Goal: Information Seeking & Learning: Learn about a topic

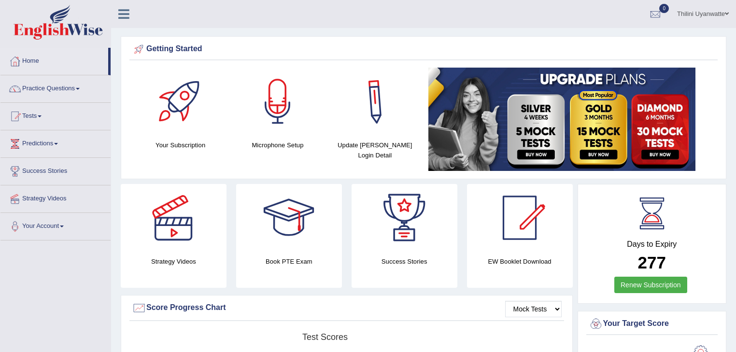
click at [332, 140] on h4 "Update Pearson Login Detail" at bounding box center [374, 150] width 87 height 20
click at [75, 228] on link "Your Account" at bounding box center [55, 225] width 110 height 24
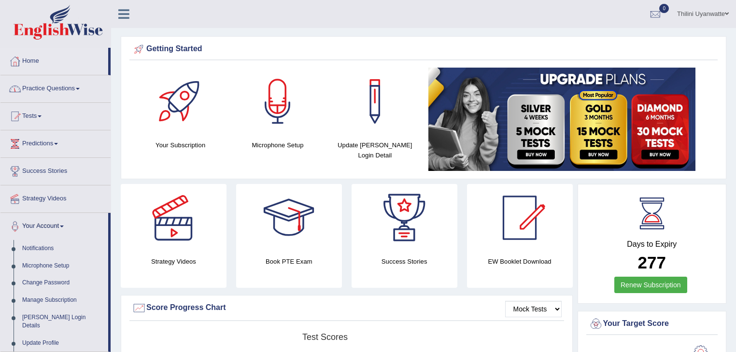
click at [36, 85] on link "Practice Questions" at bounding box center [55, 87] width 110 height 24
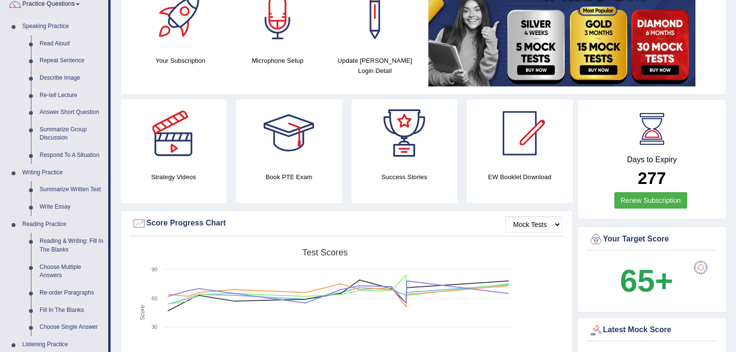
scroll to position [103, 0]
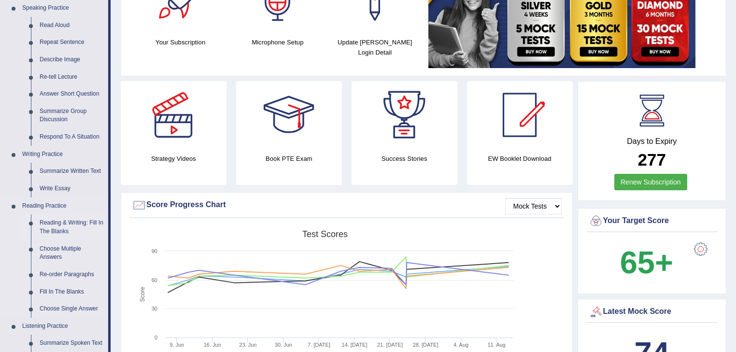
click at [79, 225] on link "Reading & Writing: Fill In The Blanks" at bounding box center [71, 227] width 73 height 26
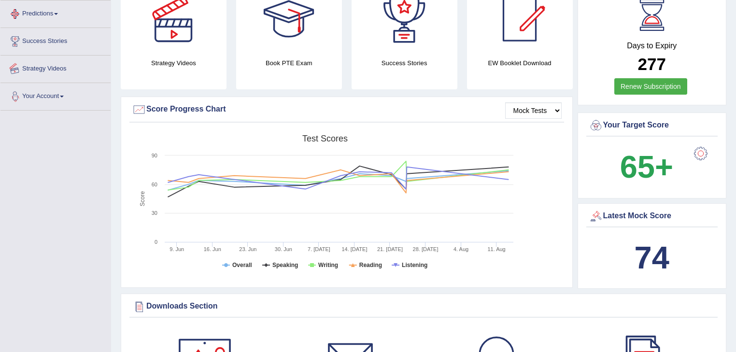
scroll to position [259, 0]
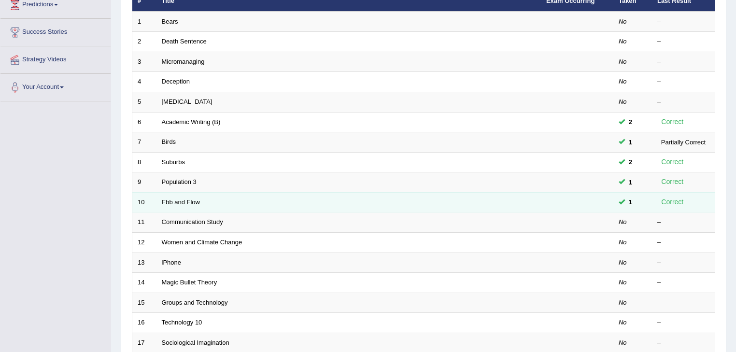
scroll to position [103, 0]
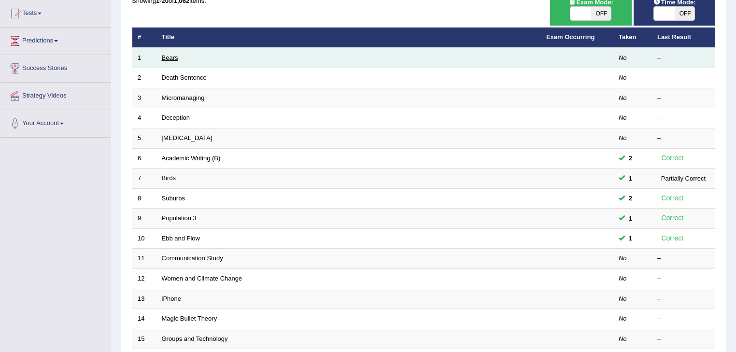
click at [172, 60] on link "Bears" at bounding box center [170, 57] width 16 height 7
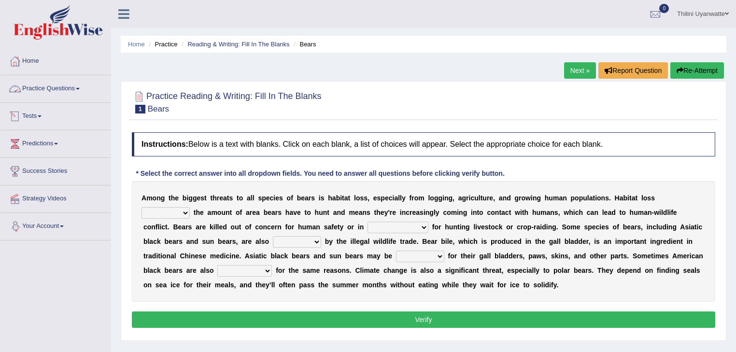
click at [54, 89] on link "Practice Questions" at bounding box center [55, 87] width 110 height 24
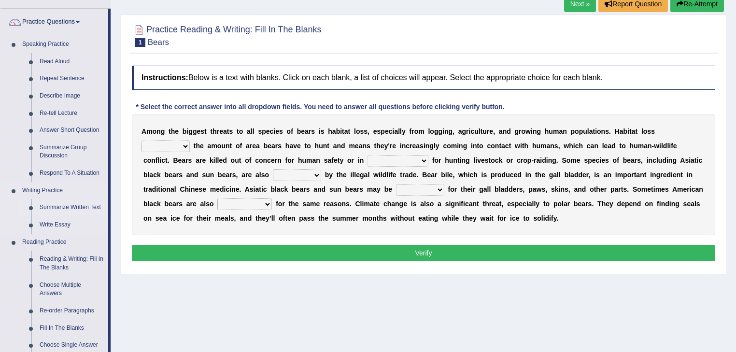
scroll to position [103, 0]
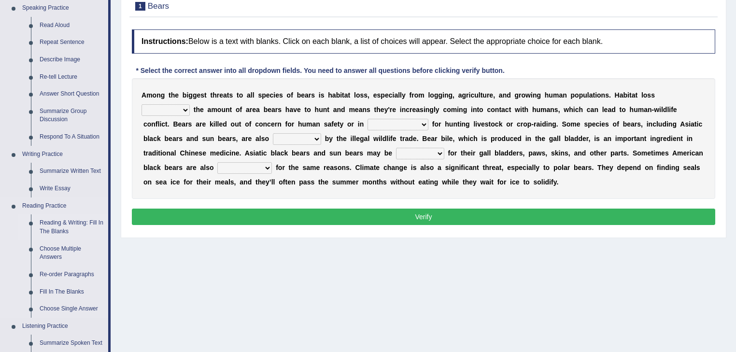
click at [71, 227] on link "Reading & Writing: Fill In The Blanks" at bounding box center [71, 227] width 73 height 26
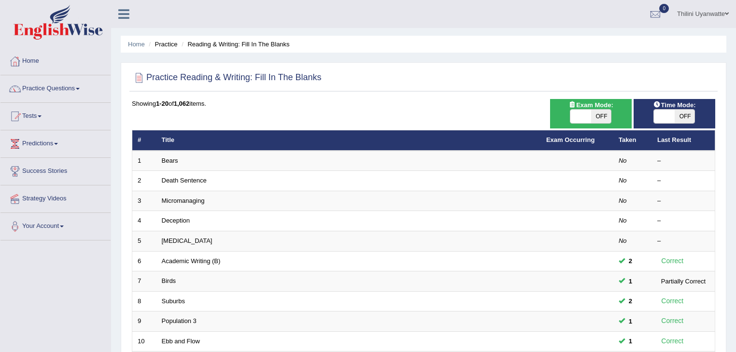
click at [681, 110] on span "OFF" at bounding box center [685, 117] width 20 height 14
checkbox input "true"
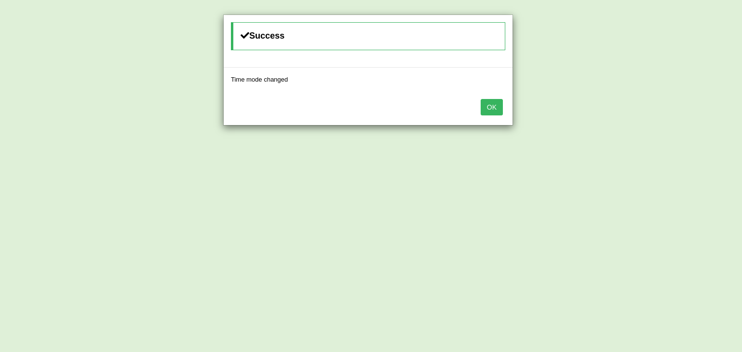
click at [500, 104] on button "OK" at bounding box center [492, 107] width 22 height 16
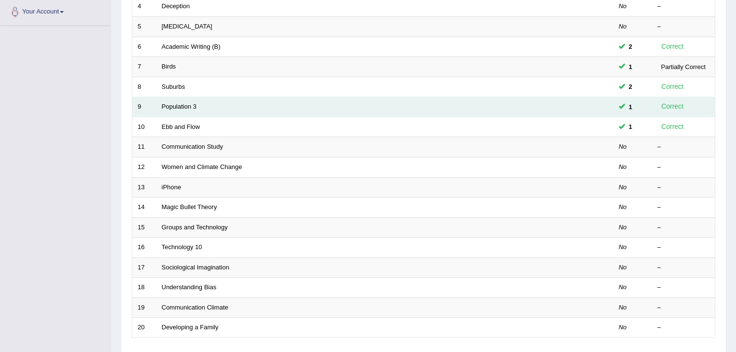
scroll to position [78, 0]
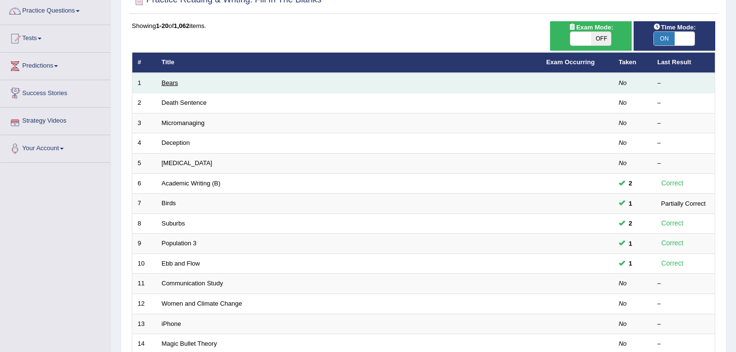
click at [172, 82] on link "Bears" at bounding box center [170, 82] width 16 height 7
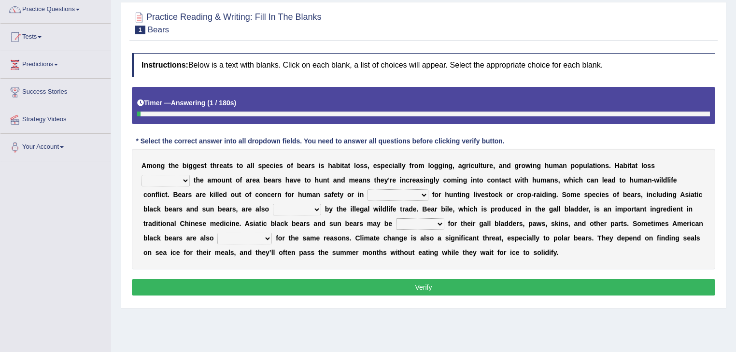
scroll to position [103, 0]
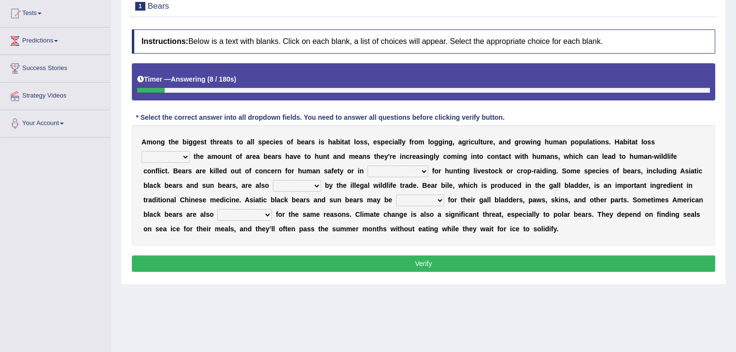
click at [652, 148] on div "A m o n g t h e b i g g e s t t h r e a t s t o a l l s p e c i e s o f b e a r…" at bounding box center [424, 185] width 584 height 121
select select "reduces"
click at [190, 151] on select "increases reduces complies interacts" at bounding box center [166, 157] width 48 height 12
click at [368, 171] on select "coalition retaliation appreciation disinformation" at bounding box center [398, 172] width 61 height 12
select select "coalition"
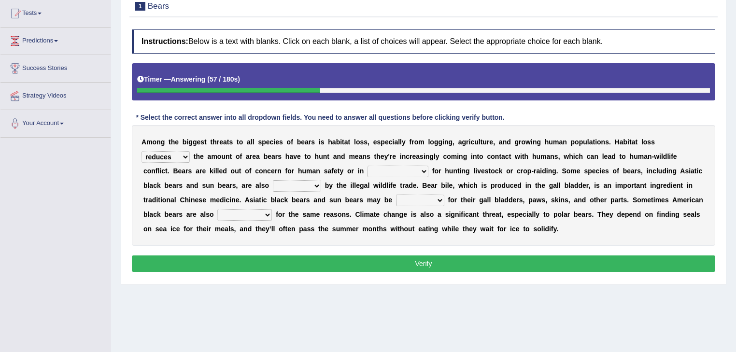
click at [368, 166] on select "coalition retaliation appreciation disinformation" at bounding box center [398, 172] width 61 height 12
click at [273, 184] on select "protected prohibited fattened threatened" at bounding box center [297, 186] width 48 height 12
select select "threatened"
click at [273, 180] on select "protected prohibited fattened threatened" at bounding box center [297, 186] width 48 height 12
click at [396, 201] on select "poached squelched coached blenched" at bounding box center [420, 201] width 48 height 12
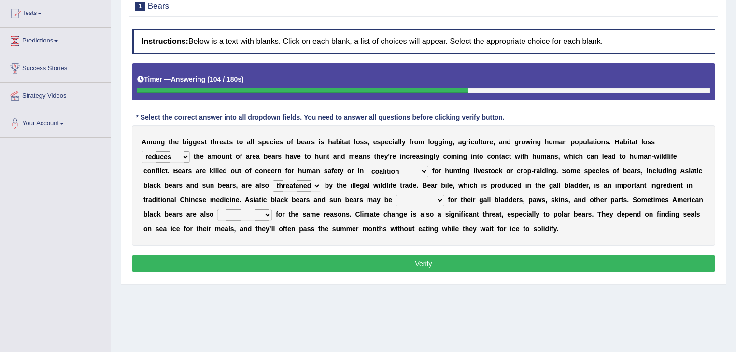
select select "poached"
click at [396, 195] on select "poached squelched coached blenched" at bounding box center [420, 201] width 48 height 12
click at [272, 209] on select "begot foreseen encountered targeted" at bounding box center [244, 215] width 55 height 12
select select "targeted"
click at [272, 209] on select "begot foreseen encountered targeted" at bounding box center [244, 215] width 55 height 12
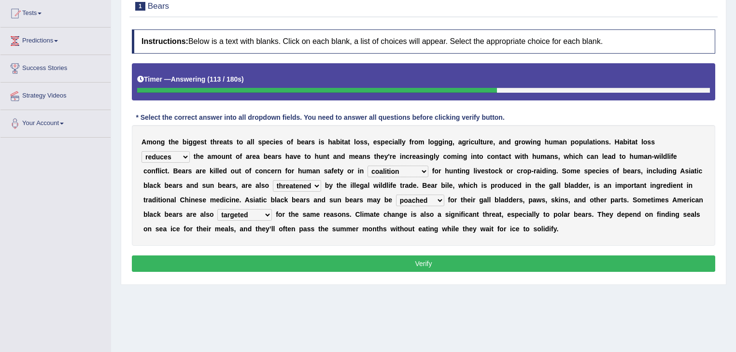
click at [564, 257] on button "Verify" at bounding box center [424, 264] width 584 height 16
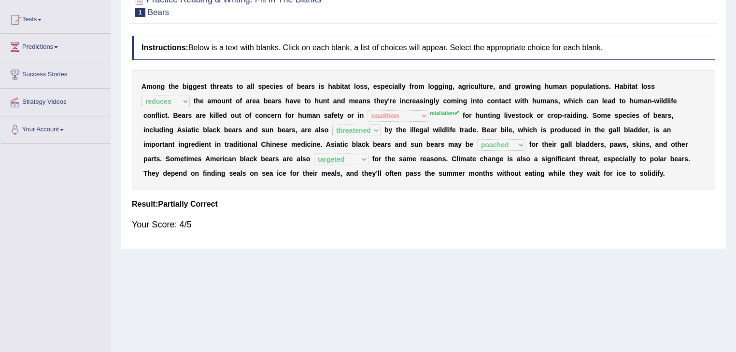
scroll to position [0, 0]
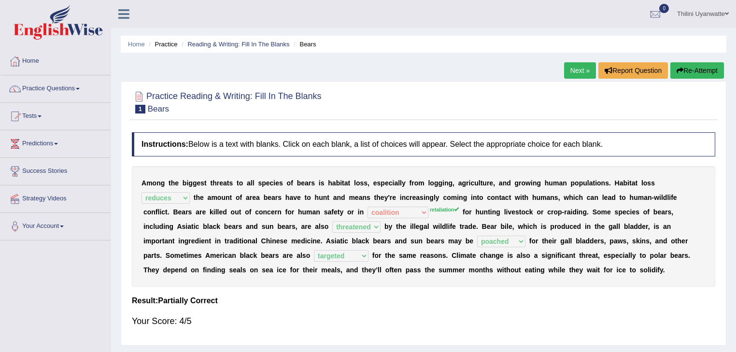
click at [709, 72] on button "Re-Attempt" at bounding box center [698, 70] width 54 height 16
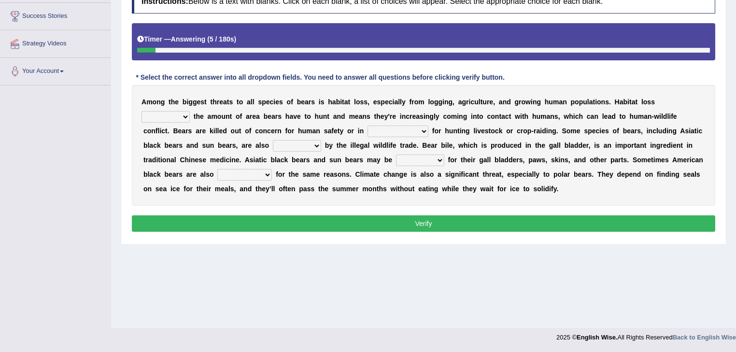
click at [190, 111] on select "increases reduces complies interacts" at bounding box center [166, 117] width 48 height 12
select select "reduces"
click at [190, 111] on select "increases reduces complies interacts" at bounding box center [166, 117] width 48 height 12
click at [368, 131] on select "coalition retaliation appreciation disinformation" at bounding box center [398, 132] width 61 height 12
select select "retaliation"
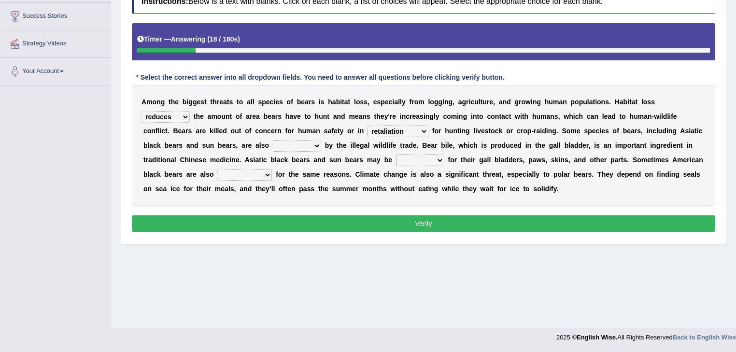
click at [368, 126] on select "coalition retaliation appreciation disinformation" at bounding box center [398, 132] width 61 height 12
click at [273, 149] on select "protected prohibited fattened threatened" at bounding box center [297, 146] width 48 height 12
select select "threatened"
click at [273, 140] on select "protected prohibited fattened threatened" at bounding box center [297, 146] width 48 height 12
click at [273, 145] on select "protected prohibited fattened threatened" at bounding box center [297, 146] width 48 height 12
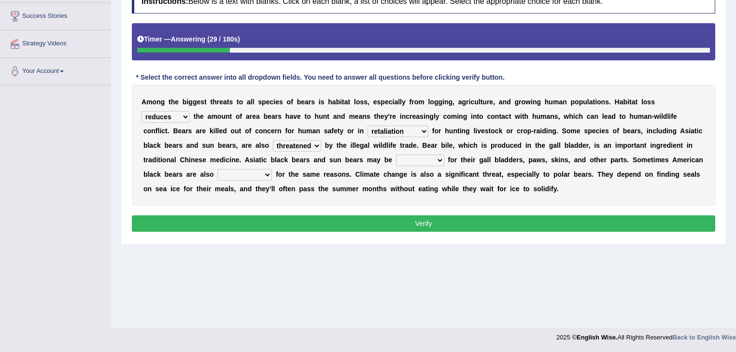
click at [211, 139] on div "A m o n g t h e b i g g e s t t h r e a t s t o a l l s p e c i e s o f b e a r…" at bounding box center [424, 145] width 584 height 121
click at [396, 165] on select "poached squelched coached blenched" at bounding box center [420, 161] width 48 height 12
select select "poached"
click at [396, 155] on select "poached squelched coached blenched" at bounding box center [420, 161] width 48 height 12
click at [272, 169] on select "begot foreseen encountered targeted" at bounding box center [244, 175] width 55 height 12
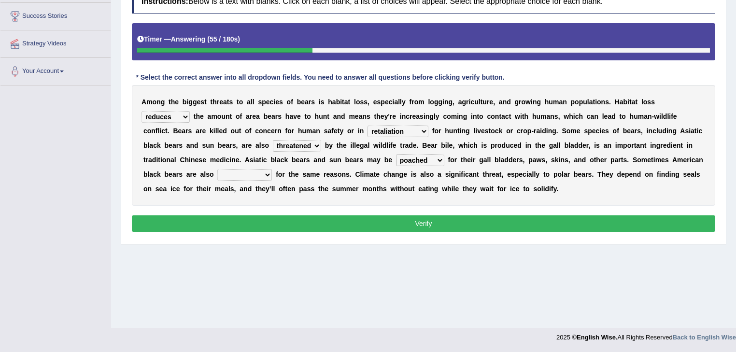
select select "targeted"
click at [272, 169] on select "begot foreseen encountered targeted" at bounding box center [244, 175] width 55 height 12
click at [614, 224] on button "Verify" at bounding box center [424, 223] width 584 height 16
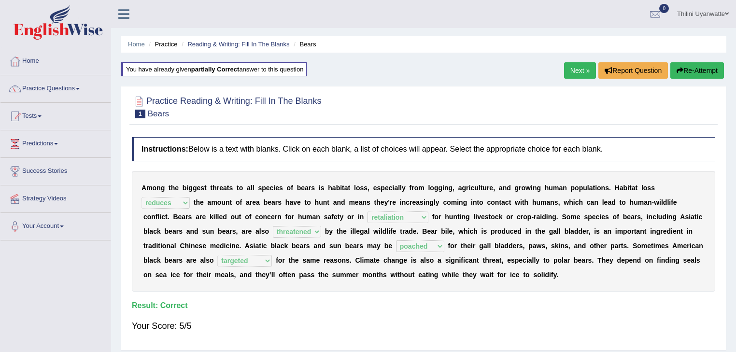
click at [570, 68] on link "Next »" at bounding box center [580, 70] width 32 height 16
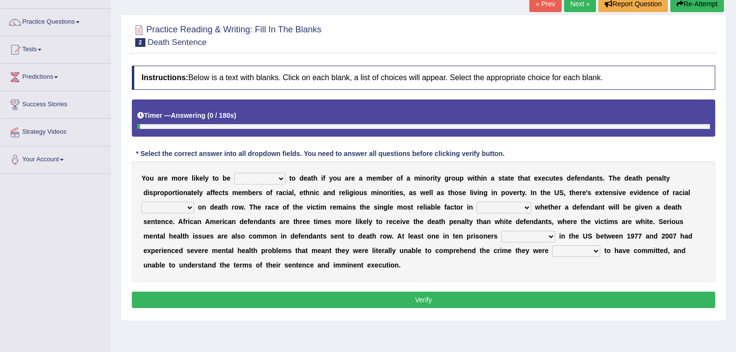
scroll to position [103, 0]
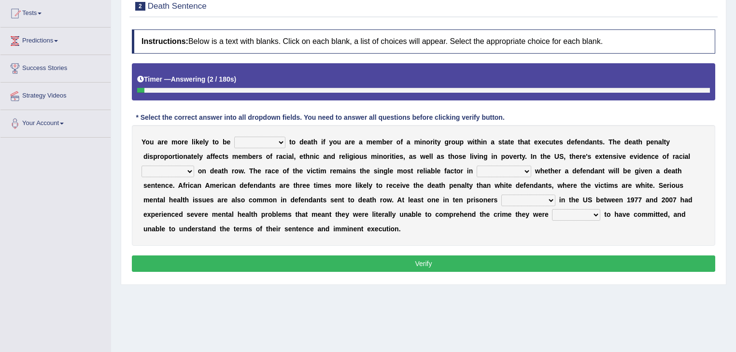
click at [250, 143] on select "penalized blamed complained sentenced" at bounding box center [259, 143] width 51 height 12
select select "sentenced"
click at [234, 137] on select "penalized blamed complained sentenced" at bounding box center [259, 143] width 51 height 12
click at [194, 166] on select "bias equality appearance background" at bounding box center [168, 172] width 53 height 12
select select "bias"
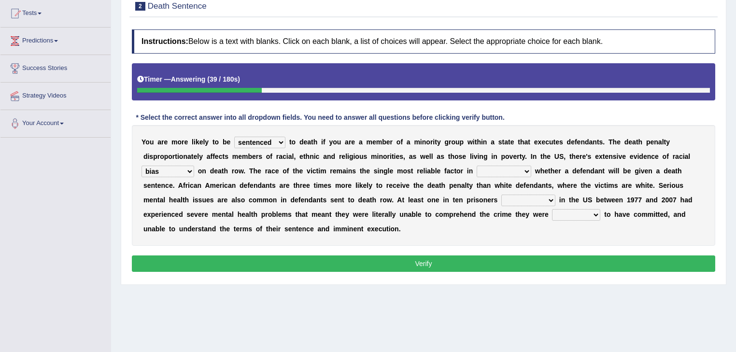
click at [194, 166] on select "bias equality appearance background" at bounding box center [168, 172] width 53 height 12
click at [477, 170] on select "determining adjoining undermining examining" at bounding box center [504, 172] width 55 height 12
select select "determining"
click at [477, 166] on select "determining adjoining undermining examining" at bounding box center [504, 172] width 55 height 12
click at [501, 203] on select "electrocuted persecuted executed captured" at bounding box center [528, 201] width 54 height 12
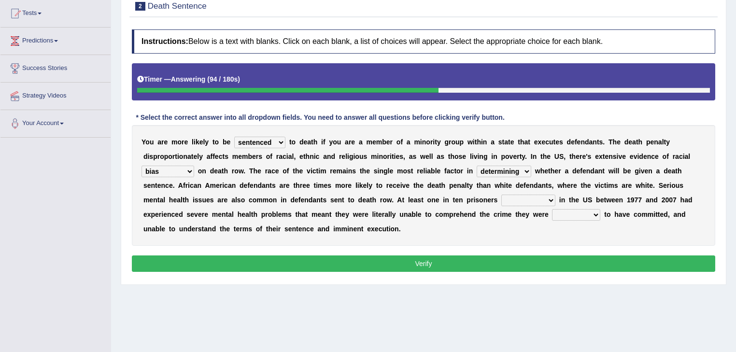
select select "captured"
click at [501, 195] on select "electrocuted persecuted executed captured" at bounding box center [528, 201] width 54 height 12
click at [552, 218] on select "alleged acclaimed persuaded claimed" at bounding box center [576, 215] width 48 height 12
select select "claimed"
click at [552, 209] on select "alleged acclaimed persuaded claimed" at bounding box center [576, 215] width 48 height 12
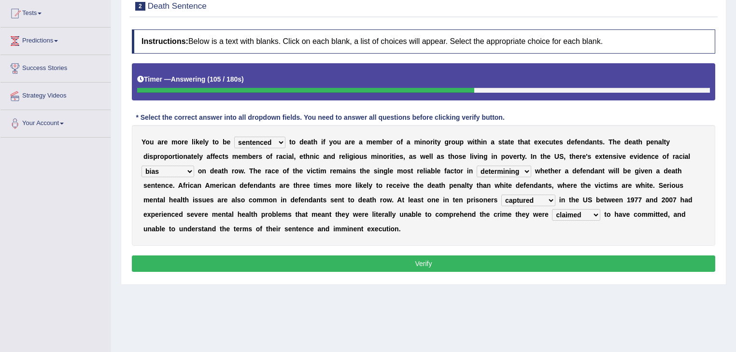
click at [355, 274] on div "Home Practice Reading & Writing: Fill In The Blanks Death Sentence « Prev Next …" at bounding box center [423, 138] width 625 height 483
click at [354, 256] on button "Verify" at bounding box center [424, 264] width 584 height 16
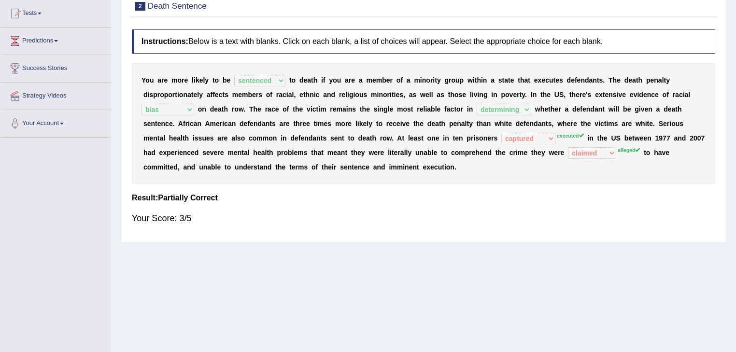
scroll to position [0, 0]
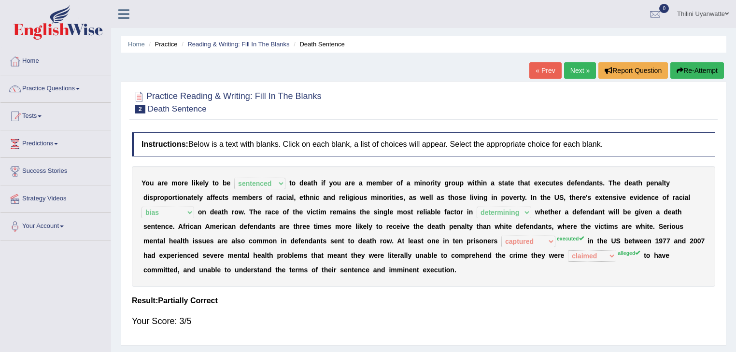
click at [693, 69] on button "Re-Attempt" at bounding box center [698, 70] width 54 height 16
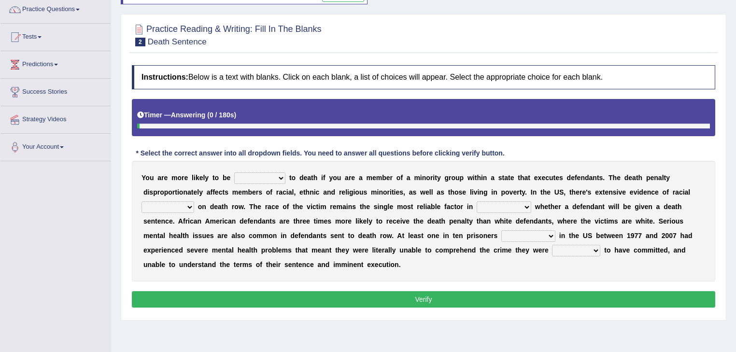
scroll to position [103, 0]
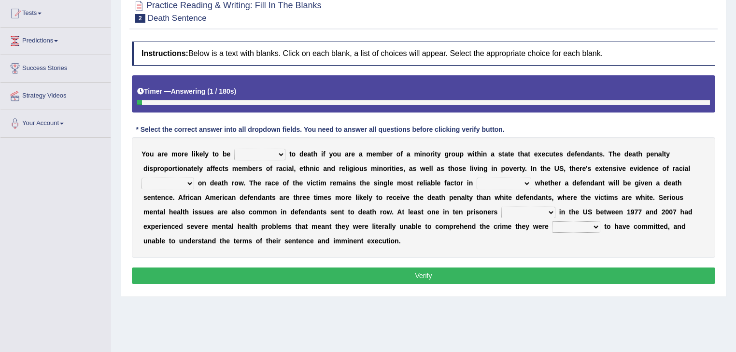
click at [264, 162] on div "Y o u a r e m o r e l i k e l y t o b e penalized blamed complained sentenced t…" at bounding box center [424, 197] width 584 height 121
click at [268, 158] on select "penalized blamed complained sentenced" at bounding box center [259, 155] width 51 height 12
select select "sentenced"
click at [234, 149] on select "penalized blamed complained sentenced" at bounding box center [259, 155] width 51 height 12
click at [194, 178] on select "bias equality appearance background" at bounding box center [168, 184] width 53 height 12
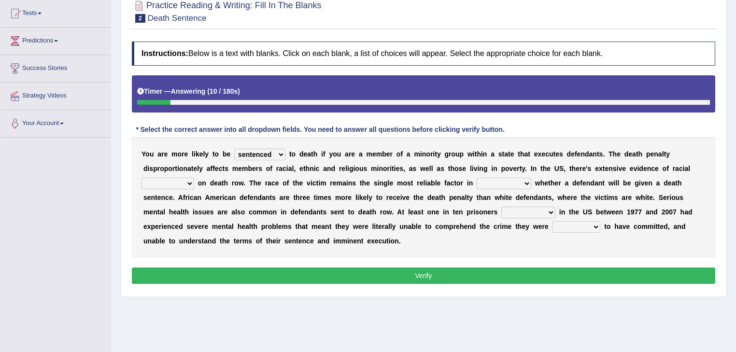
select select "bias"
click at [194, 178] on select "bias equality appearance background" at bounding box center [168, 184] width 53 height 12
click at [363, 190] on div "Y o u a r e m o r e l i k e l y t o b e penalized blamed complained sentenced t…" at bounding box center [424, 197] width 584 height 121
click at [350, 140] on div "Y o u a r e m o r e l i k e l y t o b e penalized blamed complained sentenced t…" at bounding box center [424, 197] width 584 height 121
click at [372, 176] on div "Y o u a r e m o r e l i k e l y t o b e penalized blamed complained sentenced t…" at bounding box center [424, 197] width 584 height 121
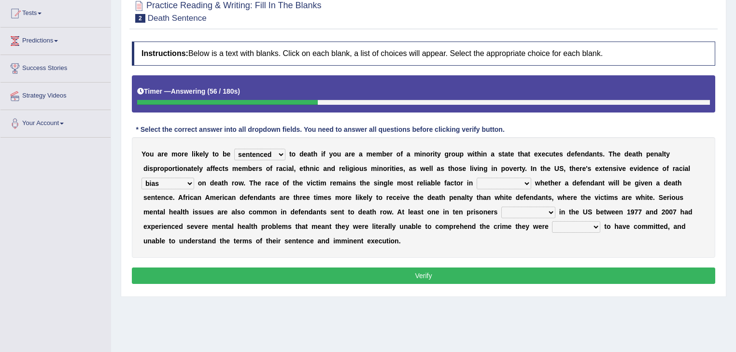
click at [386, 191] on div "Y o u a r e m o r e l i k e l y t o b e penalized blamed complained sentenced t…" at bounding box center [424, 197] width 584 height 121
click at [477, 186] on select "determining adjoining undermining examining" at bounding box center [504, 184] width 55 height 12
select select "determining"
click at [477, 178] on select "determining adjoining undermining examining" at bounding box center [504, 184] width 55 height 12
click at [501, 210] on select "electrocuted persecuted executed captured" at bounding box center [528, 213] width 54 height 12
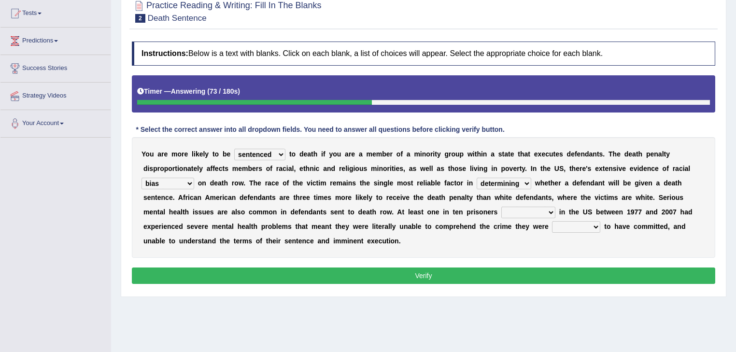
select select "executed"
click at [501, 207] on select "electrocuted persecuted executed captured" at bounding box center [528, 213] width 54 height 12
click at [552, 228] on select "alleged acclaimed persuaded claimed" at bounding box center [576, 227] width 48 height 12
select select "alleged"
click at [552, 221] on select "alleged acclaimed persuaded claimed" at bounding box center [576, 227] width 48 height 12
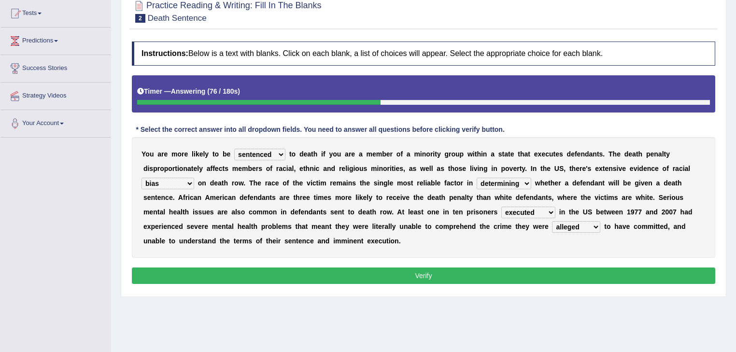
click at [356, 268] on button "Verify" at bounding box center [424, 276] width 584 height 16
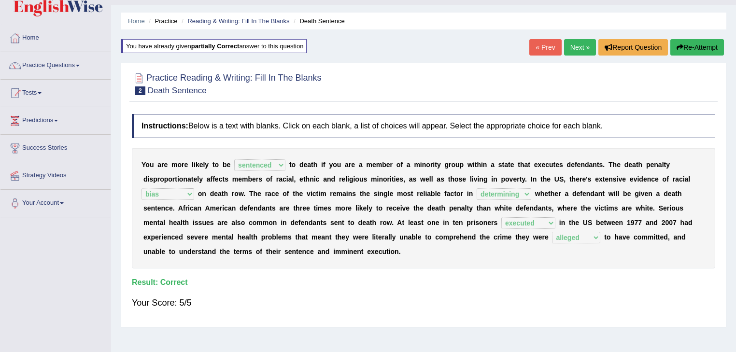
scroll to position [0, 0]
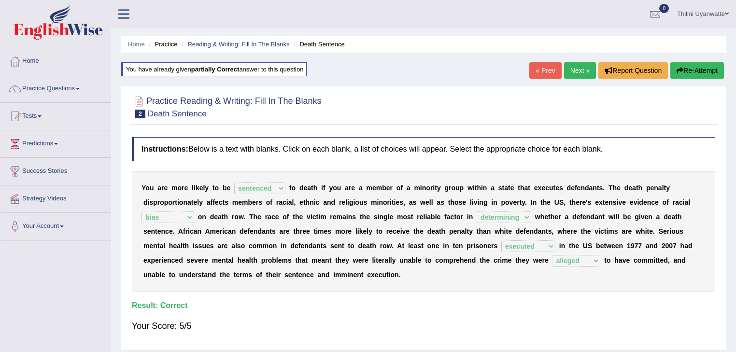
click at [576, 68] on link "Next »" at bounding box center [580, 70] width 32 height 16
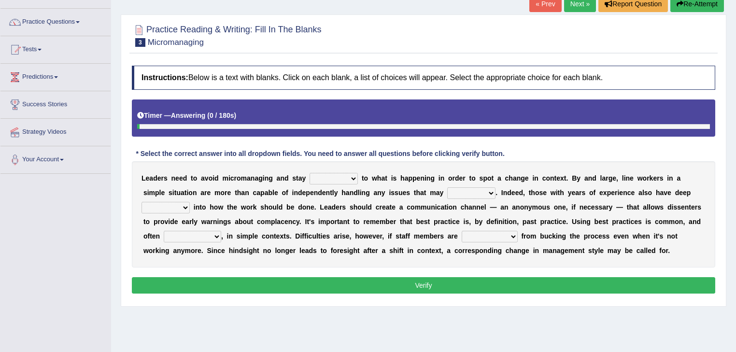
scroll to position [103, 0]
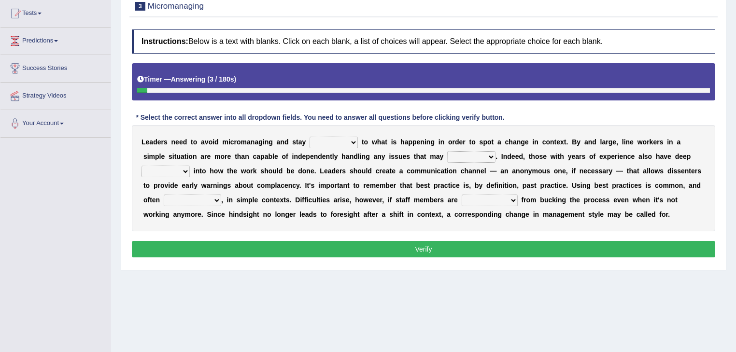
click at [338, 140] on select "complied connected precise concise" at bounding box center [334, 143] width 48 height 12
select select "concise"
click at [310, 137] on select "complied connected precise concise" at bounding box center [334, 143] width 48 height 12
click at [447, 156] on select "apprise rise encounter arise" at bounding box center [471, 157] width 48 height 12
select select "arise"
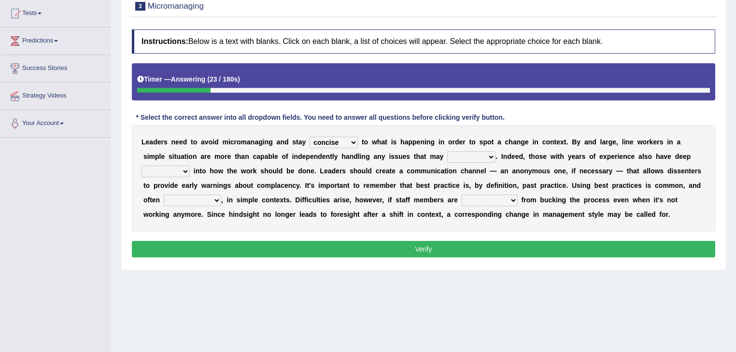
click at [447, 151] on select "apprise rise encounter arise" at bounding box center [471, 157] width 48 height 12
click at [190, 166] on select "incursion insight indignity indication" at bounding box center [166, 172] width 48 height 12
select select "insight"
click at [190, 166] on select "incursion insight indignity indication" at bounding box center [166, 172] width 48 height 12
click at [221, 195] on select "inappropriate apprehensive appropriate forbidden" at bounding box center [192, 201] width 57 height 12
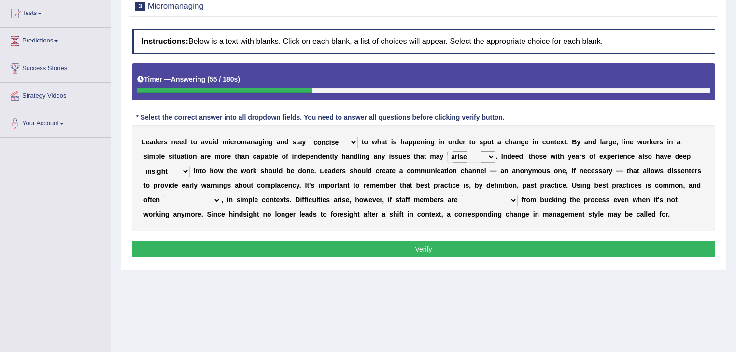
select select "appropriate"
click at [221, 195] on select "inappropriate apprehensive appropriate forbidden" at bounding box center [192, 201] width 57 height 12
click at [462, 199] on select "disarranged disinclined discouraged disintegrated" at bounding box center [490, 201] width 56 height 12
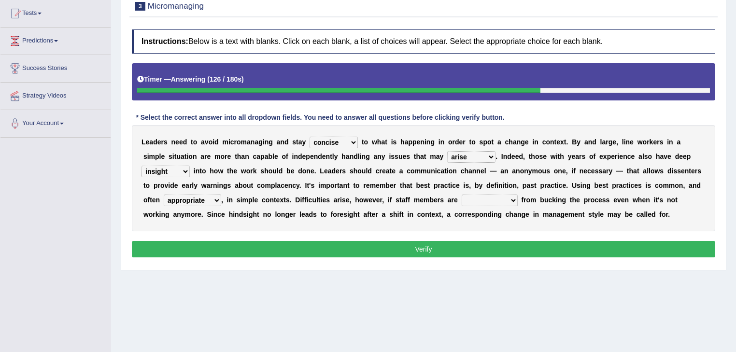
select select "discouraged"
click at [462, 195] on select "disarranged disinclined discouraged disintegrated" at bounding box center [490, 201] width 56 height 12
click at [342, 250] on button "Verify" at bounding box center [424, 249] width 584 height 16
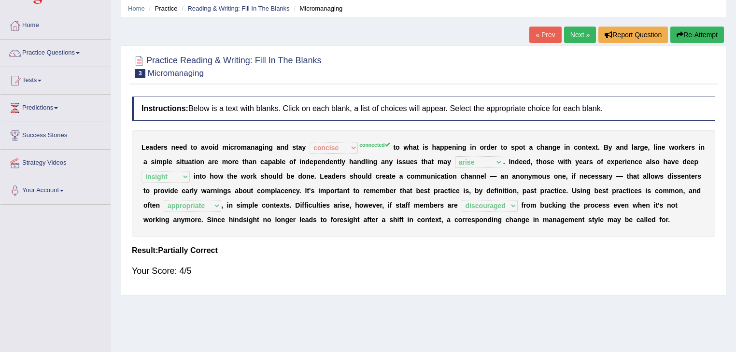
scroll to position [0, 0]
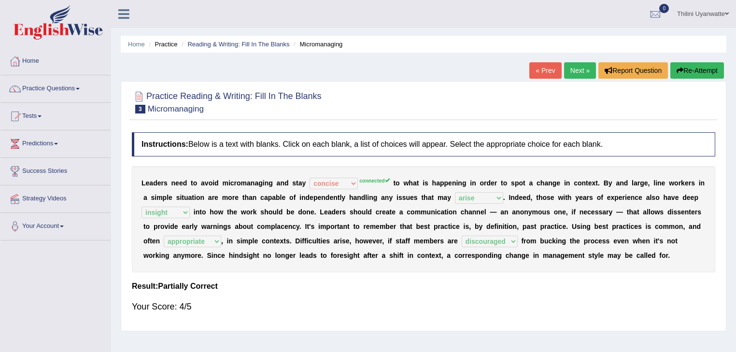
click at [712, 77] on button "Re-Attempt" at bounding box center [698, 70] width 54 height 16
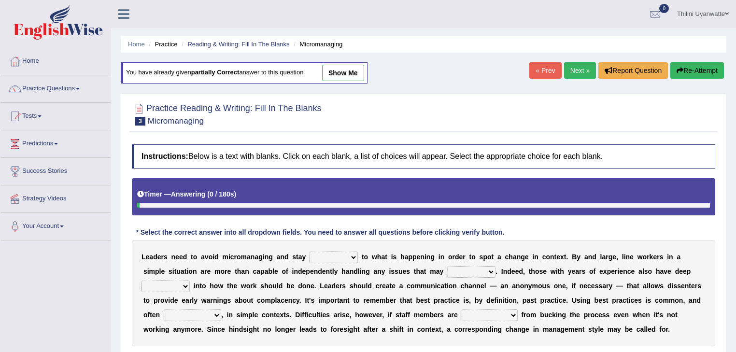
scroll to position [155, 0]
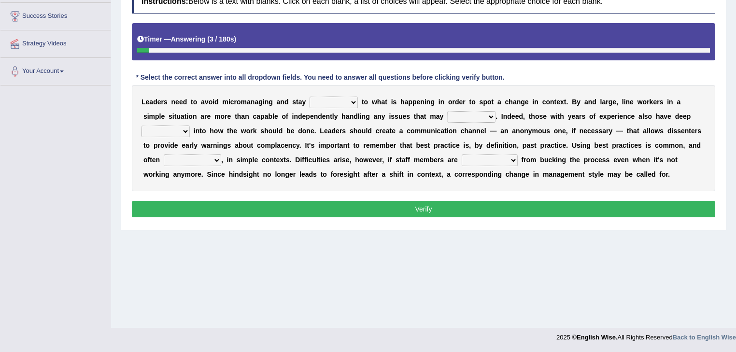
click at [329, 100] on select "complied connected precise concise" at bounding box center [334, 103] width 48 height 12
select select "connected"
click at [310, 97] on select "complied connected precise concise" at bounding box center [334, 103] width 48 height 12
click at [447, 117] on select "apprise rise encounter arise" at bounding box center [471, 117] width 48 height 12
select select "arise"
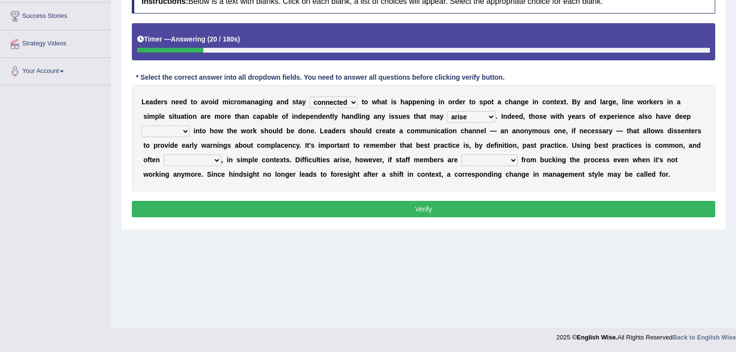
click at [447, 111] on select "apprise rise encounter arise" at bounding box center [471, 117] width 48 height 12
click at [190, 126] on select "incursion insight indignity indication" at bounding box center [166, 132] width 48 height 12
select select "insight"
click at [190, 126] on select "incursion insight indignity indication" at bounding box center [166, 132] width 48 height 12
click at [221, 155] on select "inappropriate apprehensive appropriate forbidden" at bounding box center [192, 161] width 57 height 12
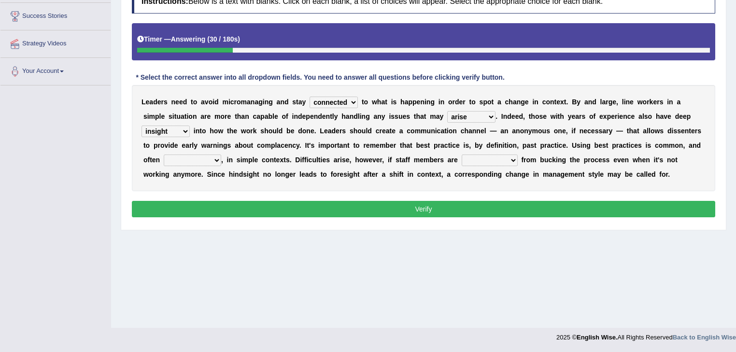
select select "appropriate"
click at [221, 155] on select "inappropriate apprehensive appropriate forbidden" at bounding box center [192, 161] width 57 height 12
click at [522, 172] on b "g" at bounding box center [524, 175] width 4 height 8
click at [462, 157] on select "disarranged disinclined discouraged disintegrated" at bounding box center [490, 161] width 56 height 12
select select "discouraged"
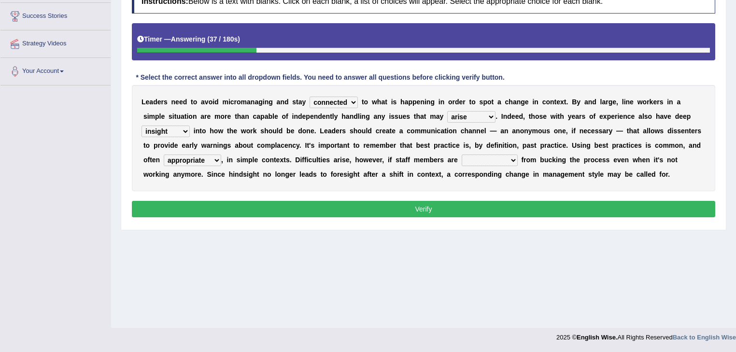
click at [462, 155] on select "disarranged disinclined discouraged disintegrated" at bounding box center [490, 161] width 56 height 12
click at [358, 201] on button "Verify" at bounding box center [424, 209] width 584 height 16
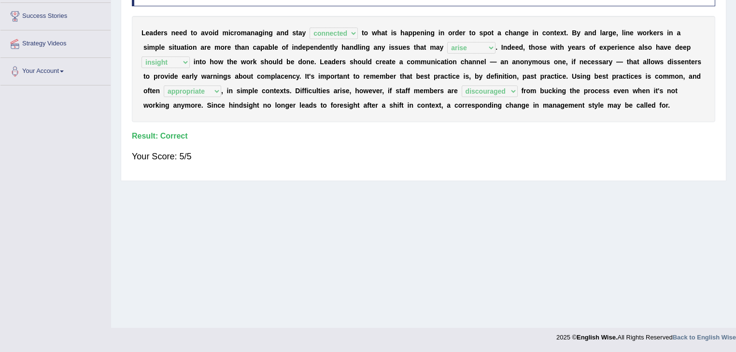
scroll to position [52, 0]
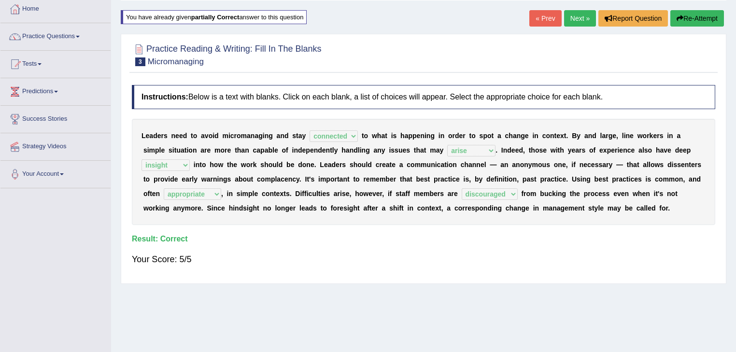
click at [570, 12] on link "Next »" at bounding box center [580, 18] width 32 height 16
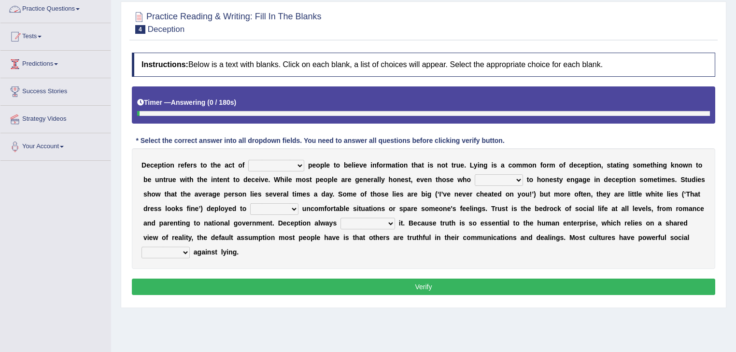
scroll to position [103, 0]
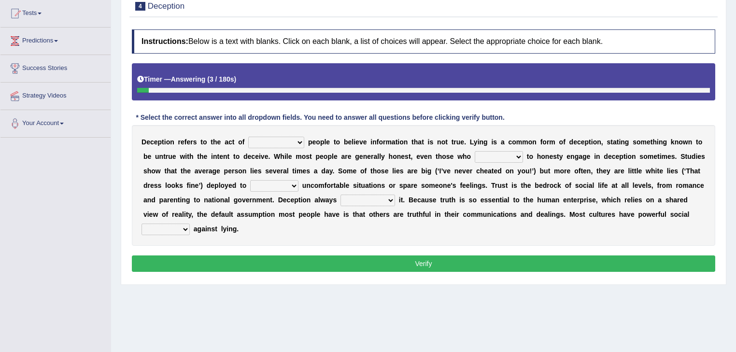
click at [290, 140] on select "discouraging forbidding detecting encouraging" at bounding box center [276, 143] width 56 height 12
select select "encouraging"
click at [248, 137] on select "discouraging forbidding detecting encouraging" at bounding box center [276, 143] width 56 height 12
click at [475, 151] on select "describe prescribe inscribe subscribe" at bounding box center [499, 157] width 48 height 12
select select "describe"
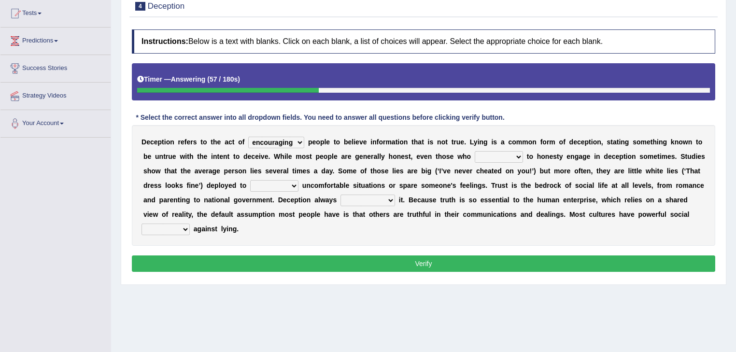
click at [475, 151] on select "describe prescribe inscribe subscribe" at bounding box center [499, 157] width 48 height 12
click at [250, 182] on select "contest illuminate disguise avoid" at bounding box center [274, 186] width 48 height 12
select select "avoid"
click at [250, 180] on select "contest illuminate disguise avoid" at bounding box center [274, 186] width 48 height 12
click at [250, 186] on select "contest illuminate disguise avoid" at bounding box center [274, 186] width 48 height 12
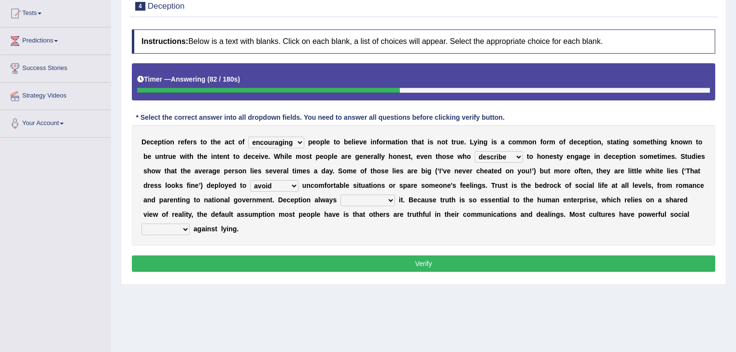
click at [410, 217] on b "r" at bounding box center [411, 215] width 2 height 8
click at [341, 201] on select "undermines underscores undertakes underwrites" at bounding box center [368, 201] width 55 height 12
select select "undertakes"
click at [341, 195] on select "undermines underscores undertakes underwrites" at bounding box center [368, 201] width 55 height 12
click at [190, 224] on select "ejections sanctions fractions inductions" at bounding box center [166, 230] width 48 height 12
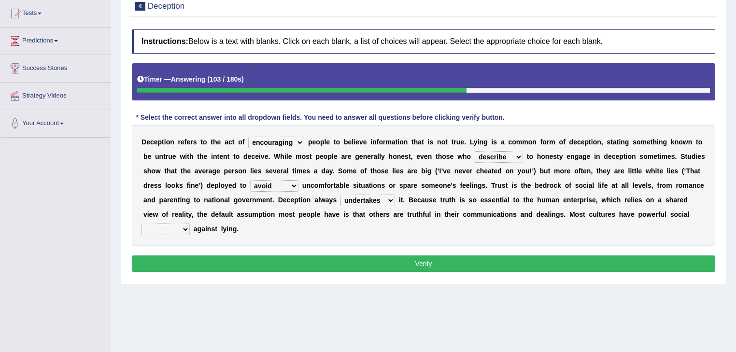
select select "sanctions"
click at [190, 224] on select "ejections sanctions fractions inductions" at bounding box center [166, 230] width 48 height 12
click at [552, 256] on button "Verify" at bounding box center [424, 264] width 584 height 16
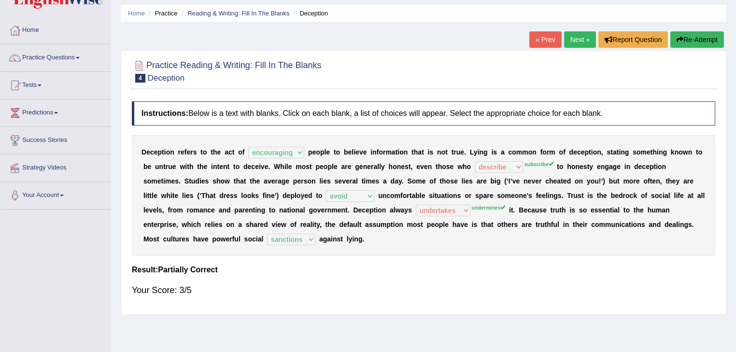
scroll to position [0, 0]
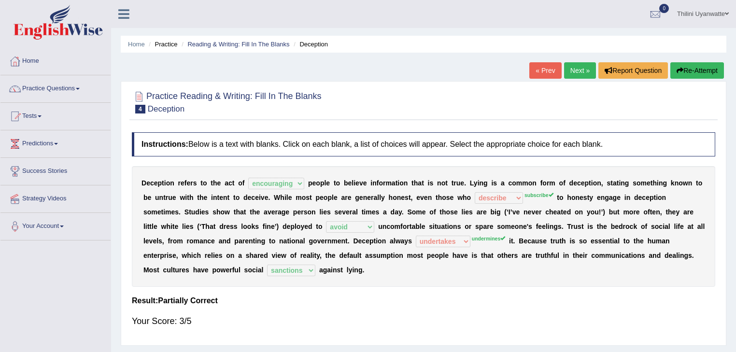
click at [674, 63] on button "Re-Attempt" at bounding box center [698, 70] width 54 height 16
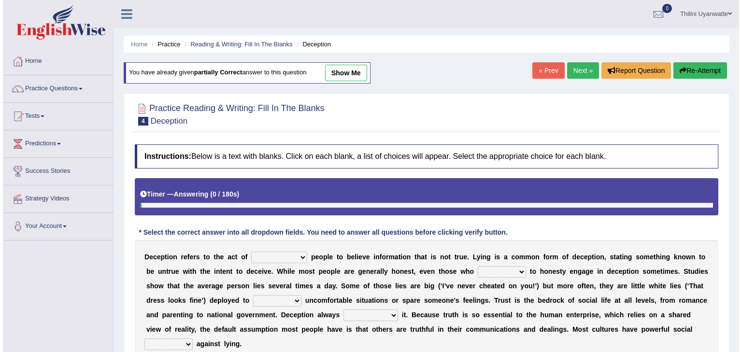
scroll to position [103, 0]
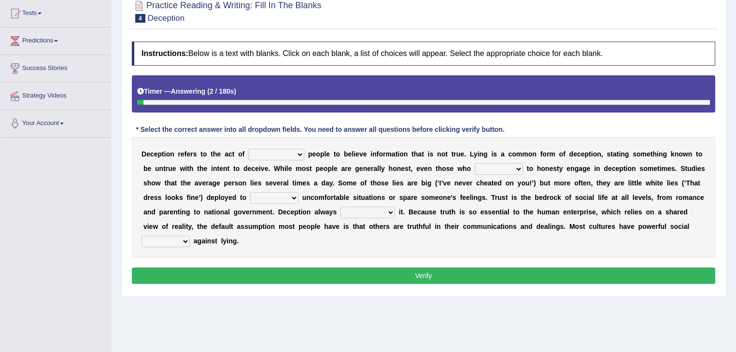
click at [274, 155] on select "discouraging forbidding detecting encouraging" at bounding box center [276, 155] width 56 height 12
select select "encouraging"
click at [248, 149] on select "discouraging forbidding detecting encouraging" at bounding box center [276, 155] width 56 height 12
click at [475, 174] on select "describe prescribe inscribe subscribe" at bounding box center [499, 169] width 48 height 12
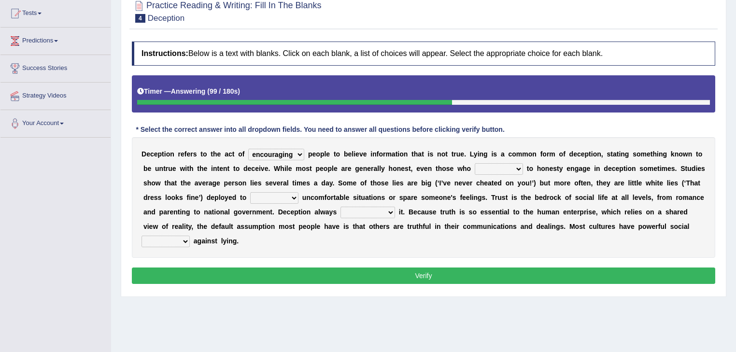
select select "subscribe"
click at [475, 163] on select "describe prescribe inscribe subscribe" at bounding box center [499, 169] width 48 height 12
click at [250, 197] on select "contest illuminate disguise avoid" at bounding box center [274, 198] width 48 height 12
select select "avoid"
click at [250, 192] on select "contest illuminate disguise avoid" at bounding box center [274, 198] width 48 height 12
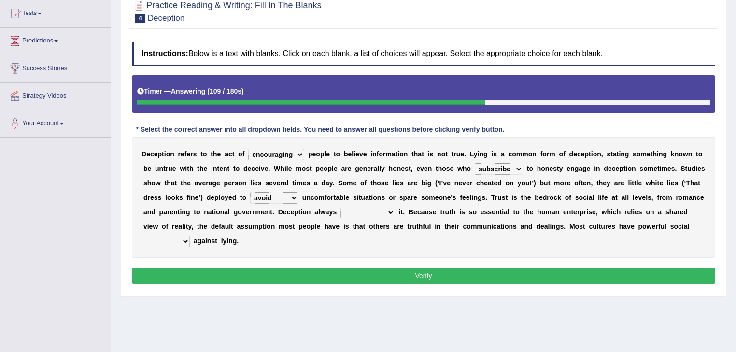
click at [341, 213] on select "undermines underscores undertakes underwrites" at bounding box center [368, 213] width 55 height 12
select select "undermines"
click at [341, 207] on select "undermines underscores undertakes underwrites" at bounding box center [368, 213] width 55 height 12
click at [190, 236] on select "ejections sanctions fractions inductions" at bounding box center [166, 242] width 48 height 12
select select "sanctions"
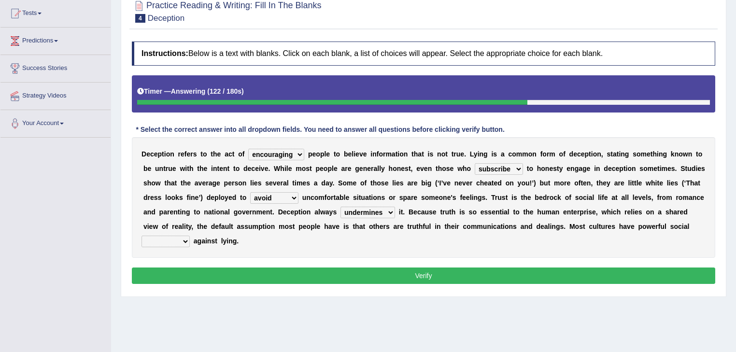
click at [190, 236] on select "ejections sanctions fractions inductions" at bounding box center [166, 242] width 48 height 12
click at [357, 268] on button "Verify" at bounding box center [424, 276] width 584 height 16
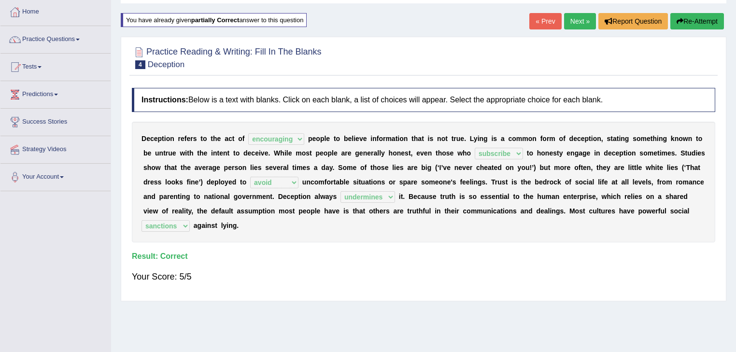
scroll to position [0, 0]
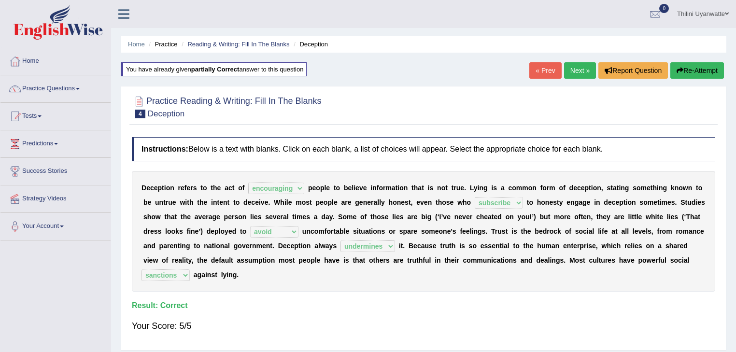
click at [568, 66] on link "Next »" at bounding box center [580, 70] width 32 height 16
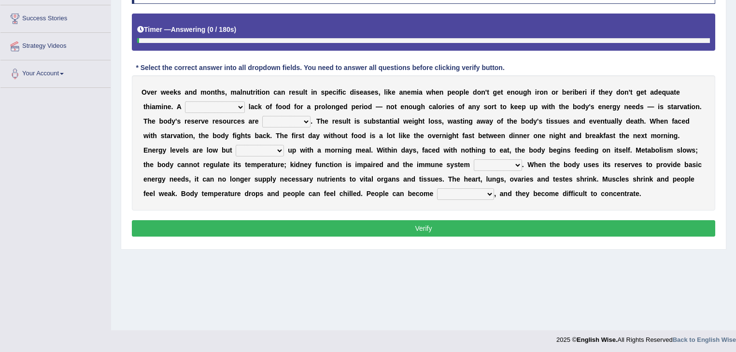
scroll to position [155, 0]
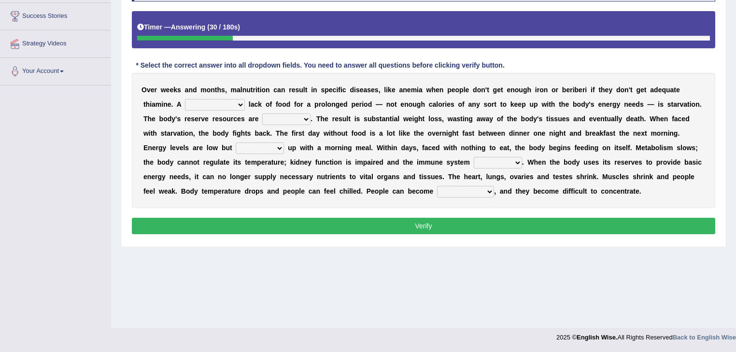
click at [137, 108] on div "O v e r w e e k s a n d m o n t h s , m a l n u t r i t i o n c a n r e s u l t…" at bounding box center [424, 140] width 584 height 135
click at [180, 95] on div "O v e r w e e k s a n d m o n t h s , m a l n u t r i t i o n c a n r e s u l t…" at bounding box center [424, 140] width 584 height 135
click at [185, 104] on select "severe distinguishing proper distinctive" at bounding box center [215, 105] width 60 height 12
select select "severe"
click at [185, 99] on select "severe distinguishing proper distinctive" at bounding box center [215, 105] width 60 height 12
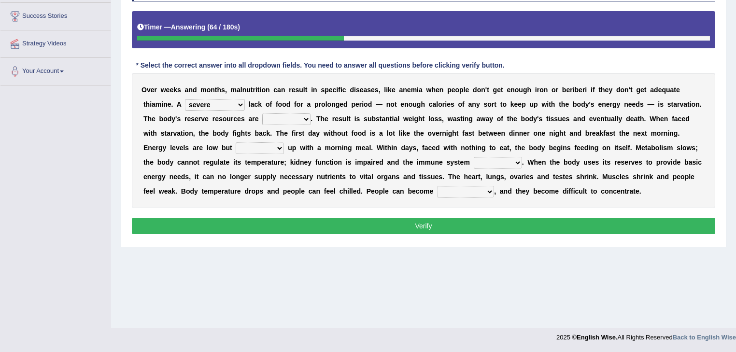
click at [262, 116] on select "obsoleted depleted pelleted deleted" at bounding box center [286, 120] width 48 height 12
select select "obsoleted"
click at [262, 114] on select "obsoleted depleted pelleted deleted" at bounding box center [286, 120] width 48 height 12
drag, startPoint x: 555, startPoint y: 143, endPoint x: 414, endPoint y: 160, distance: 141.2
click at [284, 143] on select "feed come chill pick" at bounding box center [260, 149] width 48 height 12
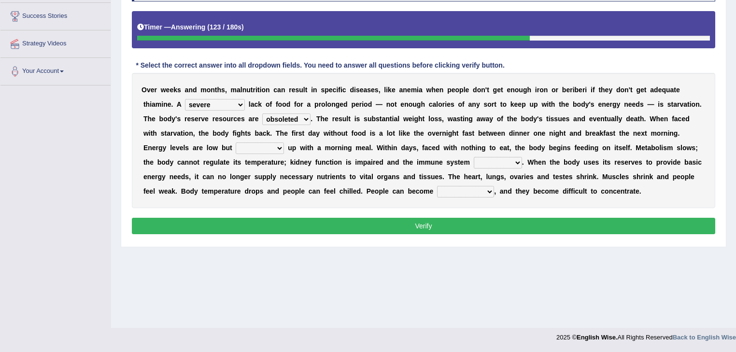
select select "feed"
click at [284, 143] on select "feed come chill pick" at bounding box center [260, 149] width 48 height 12
click at [474, 165] on select "deepens deafens weakens surpasses" at bounding box center [498, 163] width 48 height 12
select select "weakens"
click at [474, 157] on select "deepens deafens weakens surpasses" at bounding box center [498, 163] width 48 height 12
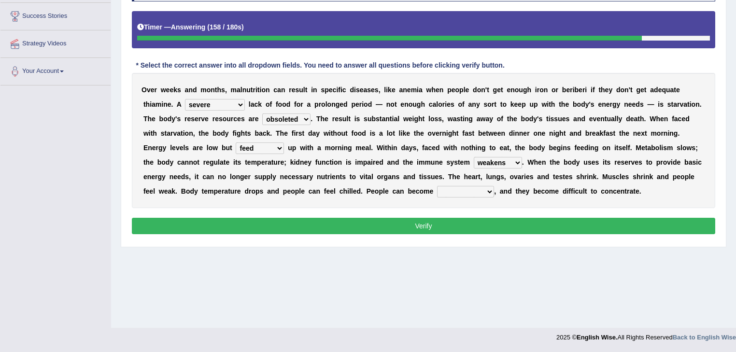
click at [437, 188] on select "irritable commutable indisputable transportable" at bounding box center [465, 192] width 57 height 12
select select "irritable"
click at [437, 186] on select "irritable commutable indisputable transportable" at bounding box center [465, 192] width 57 height 12
click at [232, 222] on button "Verify" at bounding box center [424, 226] width 584 height 16
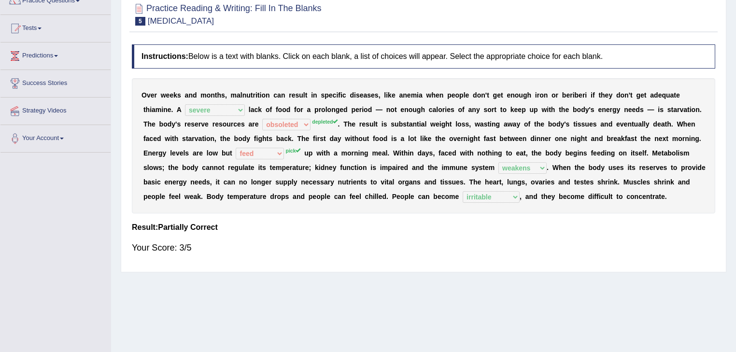
scroll to position [0, 0]
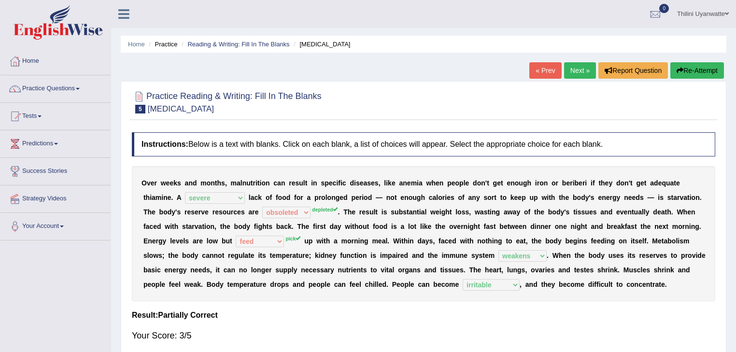
drag, startPoint x: 257, startPoint y: 207, endPoint x: 242, endPoint y: 212, distance: 15.7
click at [312, 212] on sup "depleted" at bounding box center [325, 210] width 26 height 6
click at [690, 75] on button "Re-Attempt" at bounding box center [698, 70] width 54 height 16
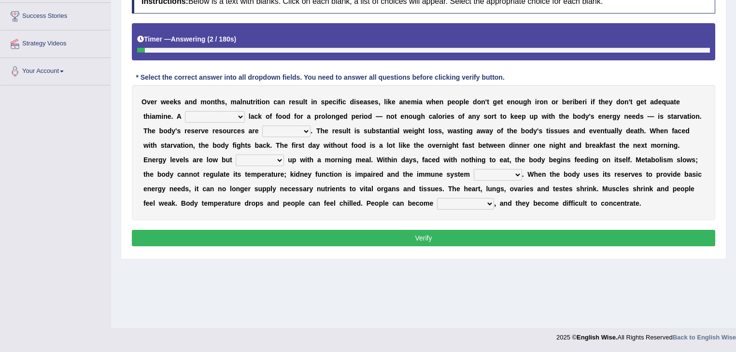
click at [187, 114] on select "severe distinguishing proper distinctive" at bounding box center [215, 117] width 60 height 12
select select "severe"
click at [185, 111] on select "severe distinguishing proper distinctive" at bounding box center [215, 117] width 60 height 12
click at [262, 135] on select "obsoleted depleted pelleted deleted" at bounding box center [286, 132] width 48 height 12
select select "depleted"
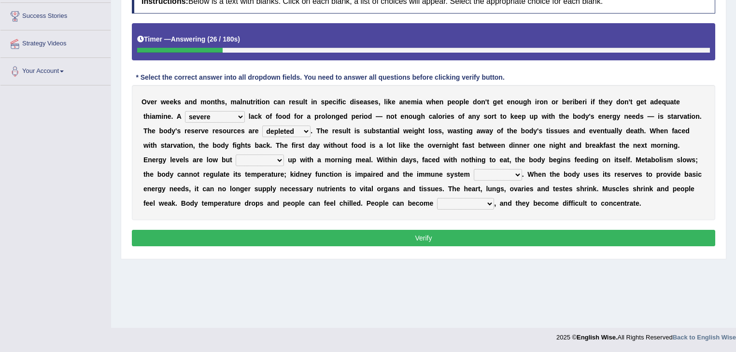
click at [262, 126] on select "obsoleted depleted pelleted deleted" at bounding box center [286, 132] width 48 height 12
click at [262, 133] on select "obsoleted depleted pelleted deleted" at bounding box center [286, 132] width 48 height 12
click at [360, 132] on b at bounding box center [362, 131] width 4 height 8
click at [284, 155] on select "feed come chill pick" at bounding box center [260, 161] width 48 height 12
select select "pick"
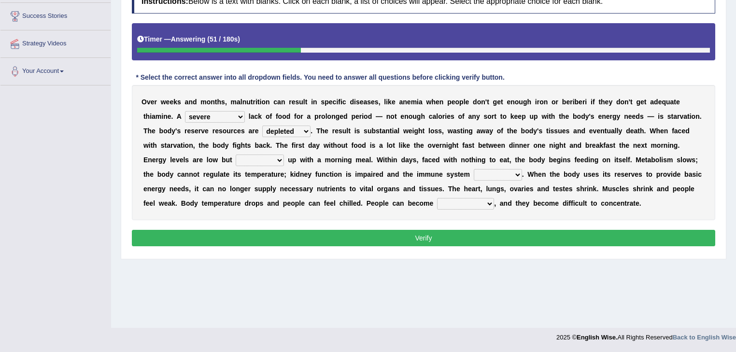
click at [284, 155] on select "feed come chill pick" at bounding box center [260, 161] width 48 height 12
click at [474, 175] on select "deepens deafens weakens surpasses" at bounding box center [498, 175] width 48 height 12
select select "weakens"
click at [474, 169] on select "deepens deafens weakens surpasses" at bounding box center [498, 175] width 48 height 12
click at [437, 205] on select "irritable commutable indisputable transportable" at bounding box center [465, 204] width 57 height 12
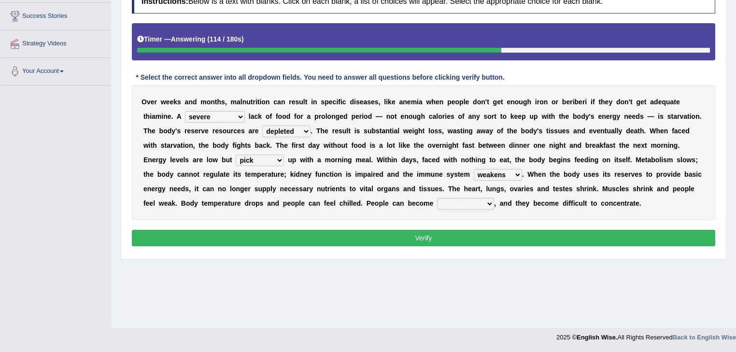
select select "irritable"
click at [437, 198] on select "irritable commutable indisputable transportable" at bounding box center [465, 204] width 57 height 12
click at [263, 235] on button "Verify" at bounding box center [424, 238] width 584 height 16
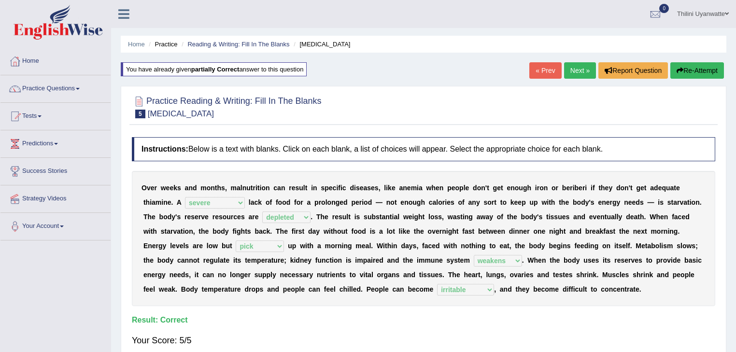
click at [577, 69] on link "Next »" at bounding box center [580, 70] width 32 height 16
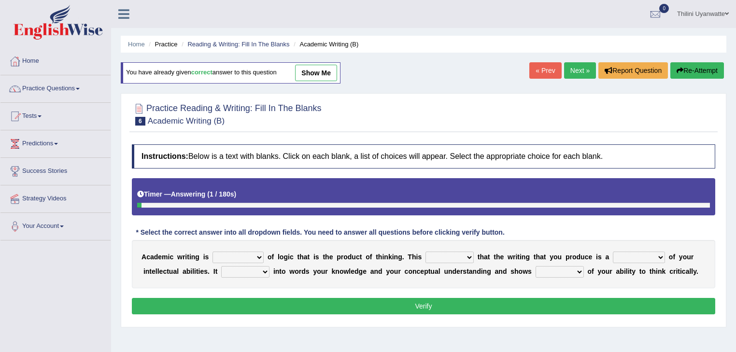
scroll to position [103, 0]
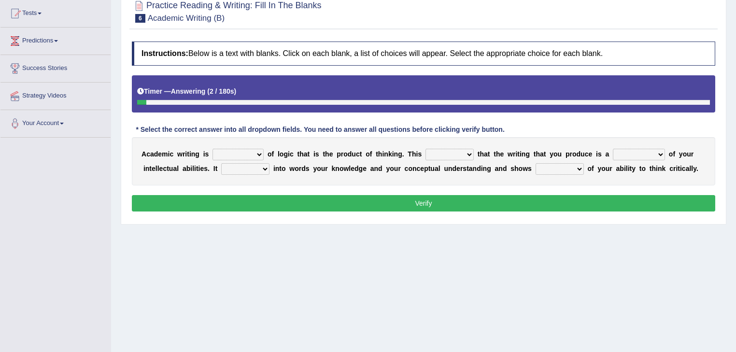
click at [233, 153] on select "expectation entitlement expression exchange" at bounding box center [238, 155] width 51 height 12
click at [213, 149] on select "expectation entitlement expression exchange" at bounding box center [238, 155] width 51 height 12
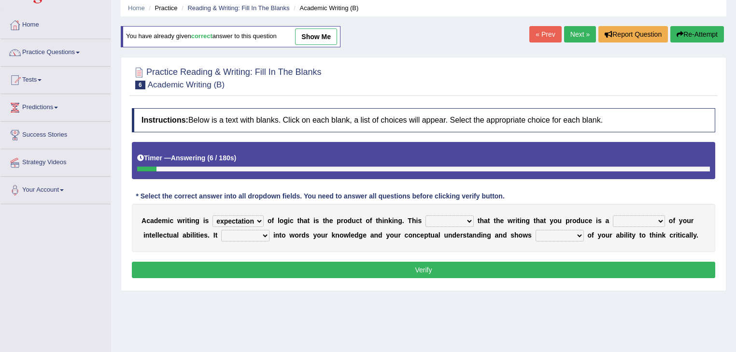
scroll to position [0, 0]
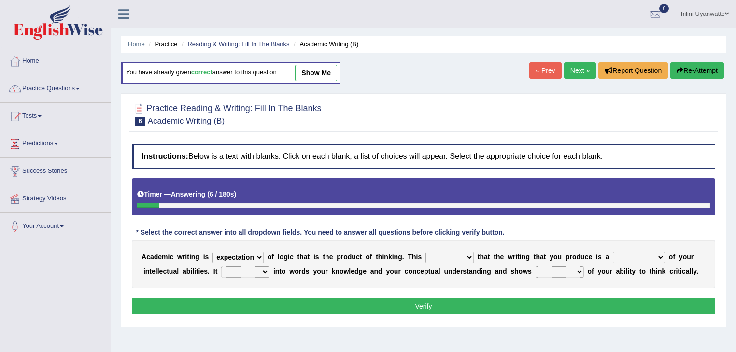
click at [312, 70] on link "show me" at bounding box center [316, 73] width 42 height 16
select select "expression"
select select "means"
select select "reflection"
select select "puts"
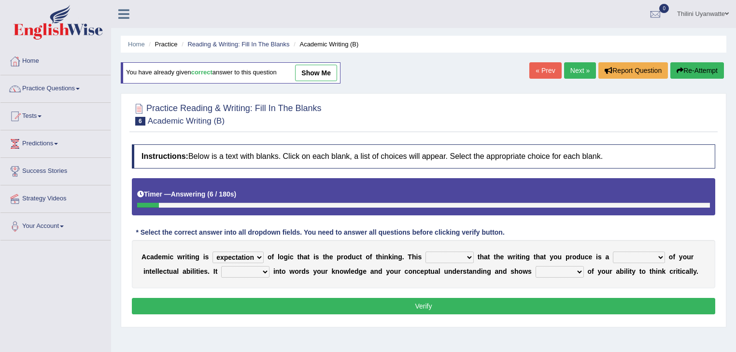
select select "evidence"
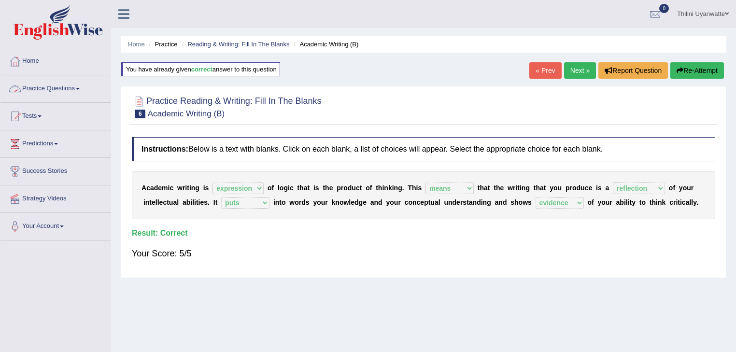
click at [53, 90] on link "Practice Questions" at bounding box center [55, 87] width 110 height 24
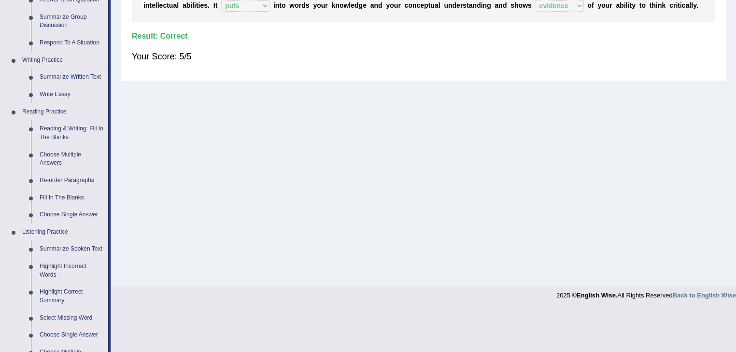
scroll to position [206, 0]
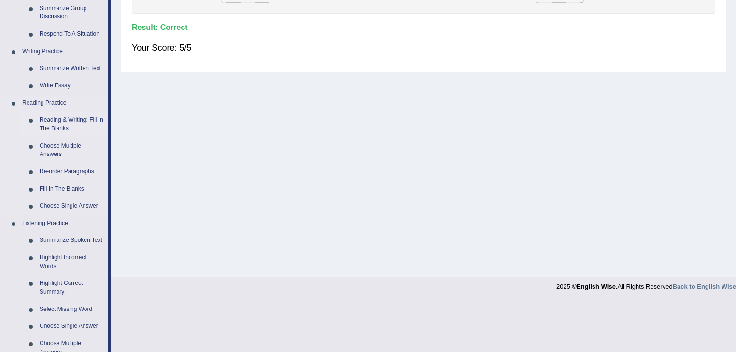
click at [77, 121] on link "Reading & Writing: Fill In The Blanks" at bounding box center [71, 125] width 73 height 26
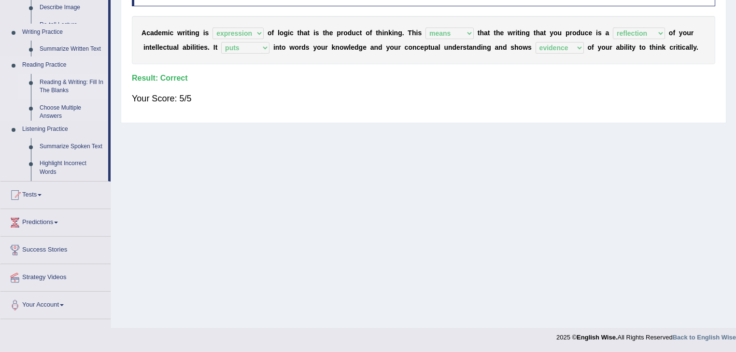
scroll to position [155, 0]
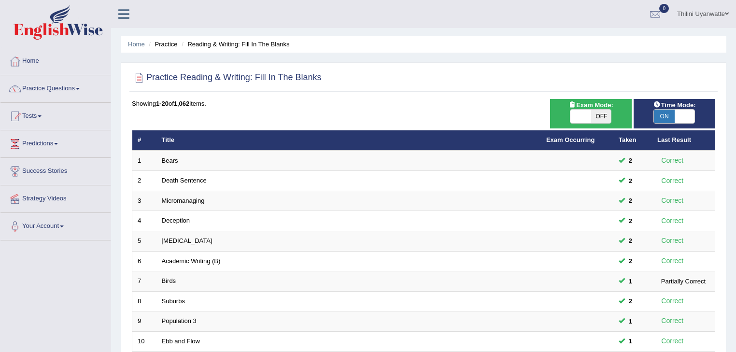
scroll to position [206, 0]
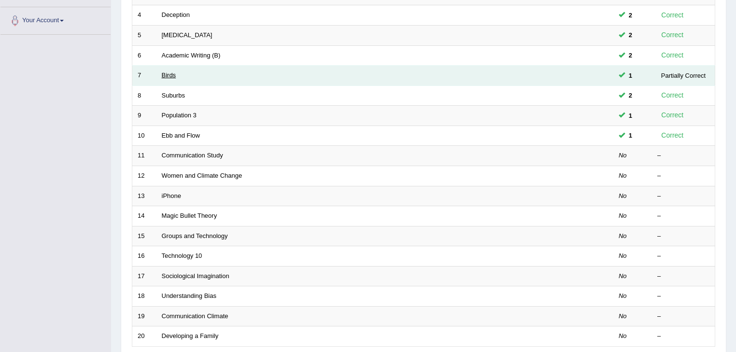
click at [172, 75] on link "Birds" at bounding box center [169, 74] width 14 height 7
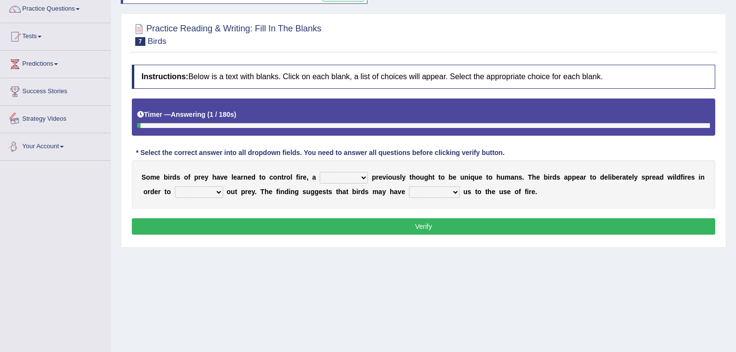
scroll to position [103, 0]
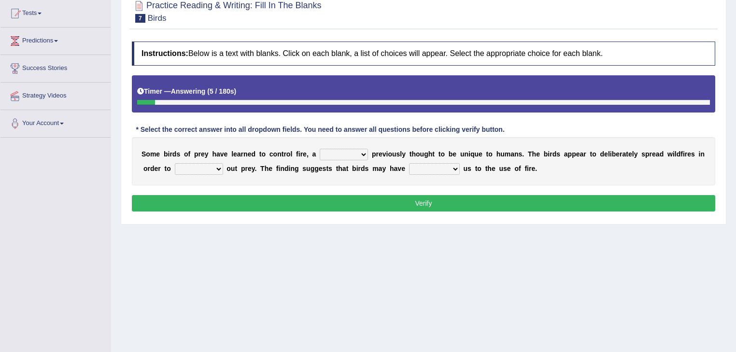
click at [349, 154] on select "question profile tale skill" at bounding box center [344, 155] width 48 height 12
select select "skill"
click at [320, 149] on select "question profile tale skill" at bounding box center [344, 155] width 48 height 12
click at [180, 171] on select "prevent limit span flush" at bounding box center [199, 169] width 48 height 12
select select "flush"
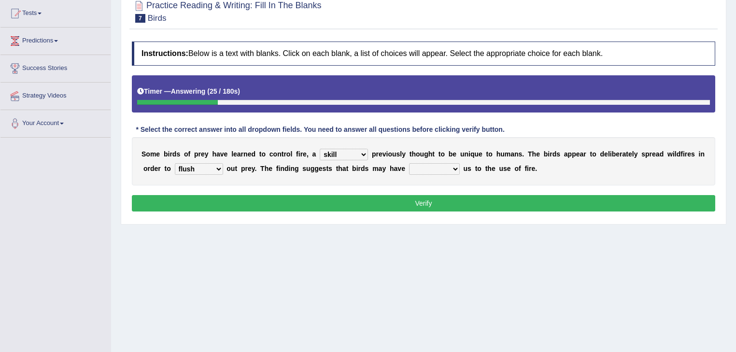
click at [175, 163] on select "prevent limit span flush" at bounding box center [199, 169] width 48 height 12
click at [409, 167] on select "prophesied beaten transmitted forced" at bounding box center [434, 169] width 51 height 12
select select "beaten"
click at [409, 163] on select "prophesied beaten transmitted forced" at bounding box center [434, 169] width 51 height 12
click at [400, 206] on button "Verify" at bounding box center [424, 203] width 584 height 16
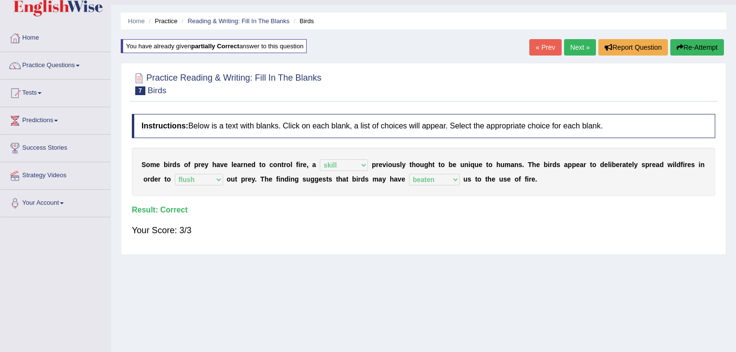
scroll to position [0, 0]
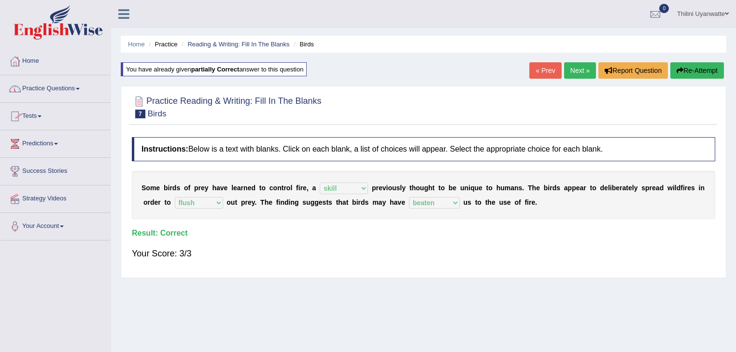
click at [51, 143] on link "Predictions" at bounding box center [55, 142] width 110 height 24
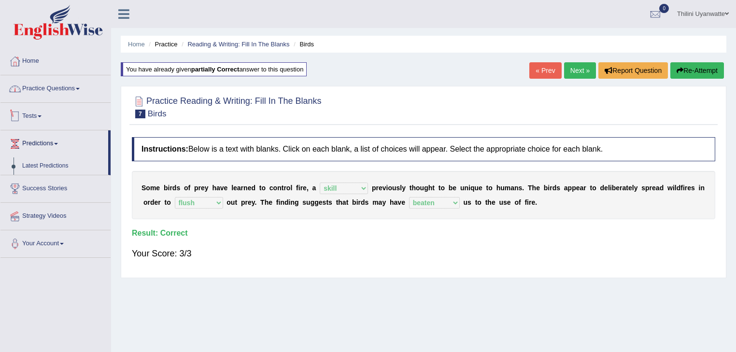
click at [55, 86] on link "Practice Questions" at bounding box center [55, 87] width 110 height 24
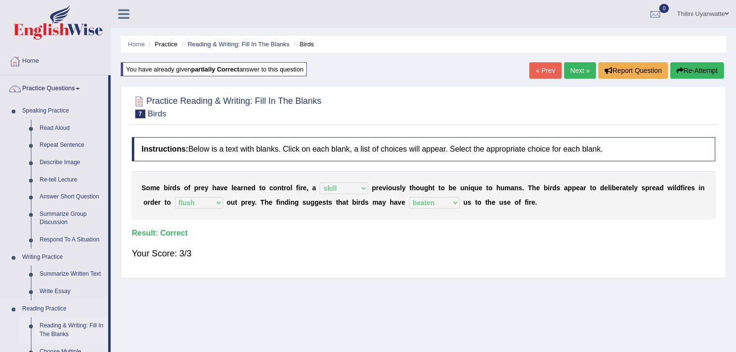
click at [70, 326] on link "Reading & Writing: Fill In The Blanks" at bounding box center [71, 330] width 73 height 26
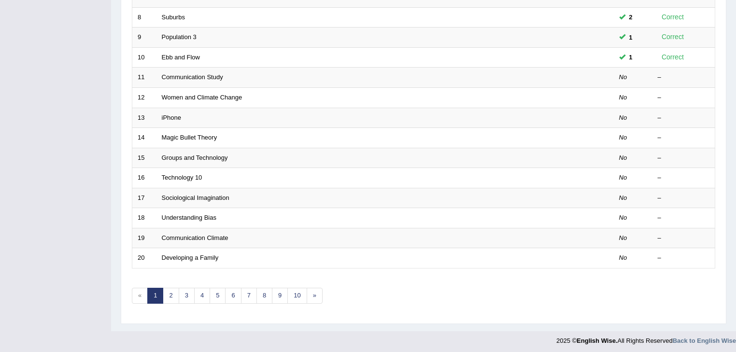
scroll to position [181, 0]
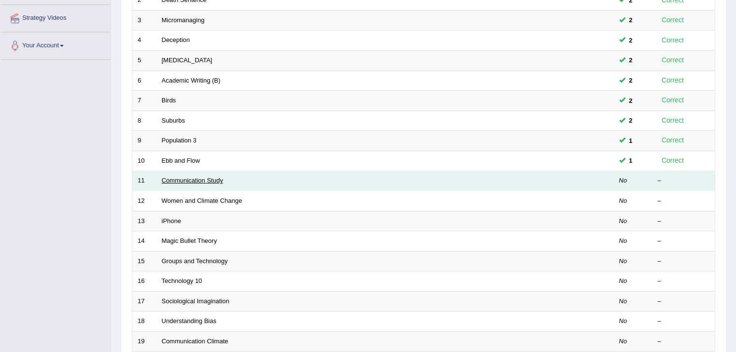
click at [201, 178] on link "Communication Study" at bounding box center [192, 180] width 61 height 7
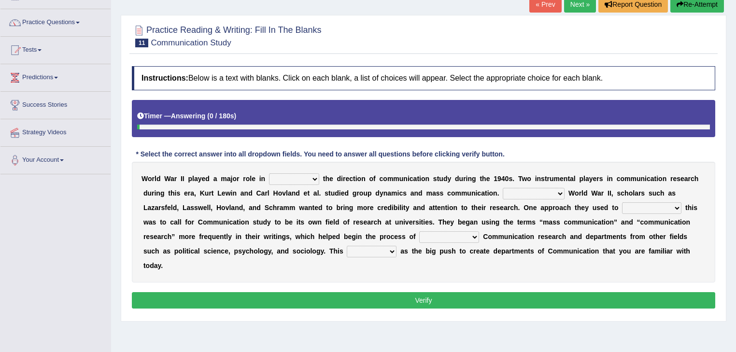
scroll to position [103, 0]
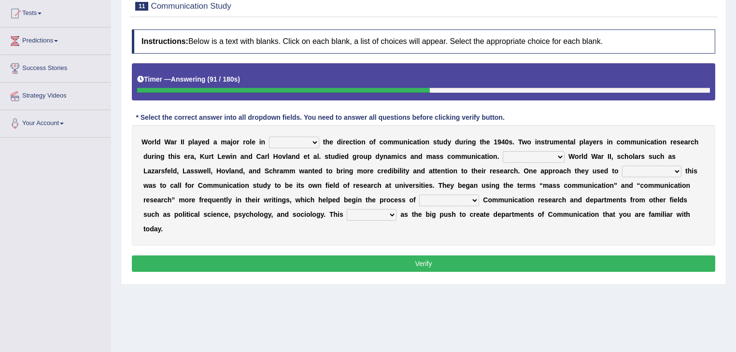
click at [308, 141] on select "shaping sharpening shunning shivering" at bounding box center [294, 143] width 50 height 12
select select "shaping"
click at [269, 137] on select "shaping sharpening shunning shivering" at bounding box center [294, 143] width 50 height 12
click at [503, 158] on select "Being followed To be followed Following Followed" at bounding box center [534, 157] width 62 height 12
select select "Followed"
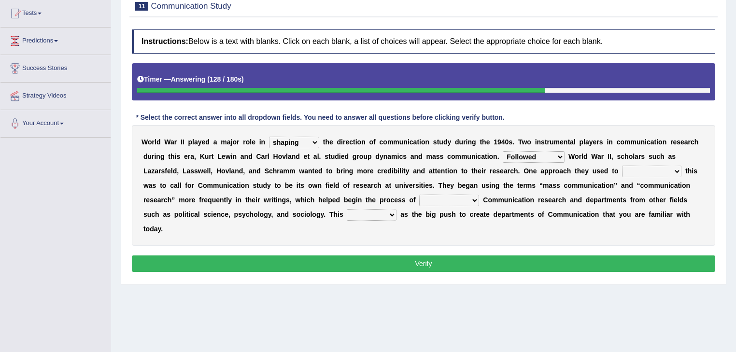
click at [503, 151] on select "Being followed To be followed Following Followed" at bounding box center [534, 157] width 62 height 12
click at [682, 171] on b at bounding box center [684, 171] width 4 height 8
click at [622, 171] on select "accompany accomplish acknowledge accommodate" at bounding box center [651, 172] width 59 height 12
select select "accomplish"
click at [622, 166] on select "accompany accomplish acknowledge accommodate" at bounding box center [651, 172] width 59 height 12
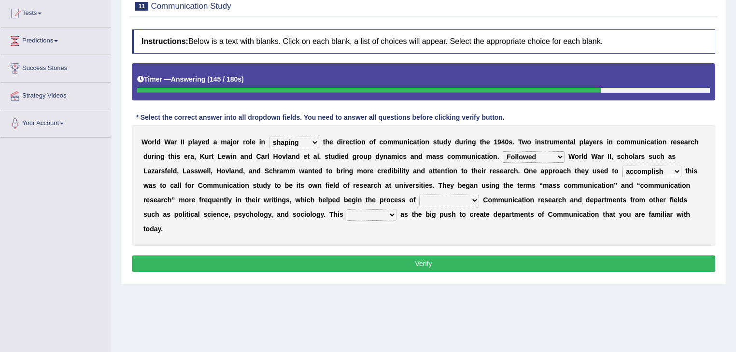
click at [419, 202] on select "discharging distinguishing disputing displaying" at bounding box center [449, 201] width 60 height 12
select select "distinguishing"
click at [419, 195] on select "discharging distinguishing disputing displaying" at bounding box center [449, 201] width 60 height 12
click at [347, 214] on select "served considered regarded provided" at bounding box center [372, 215] width 50 height 12
select select "considered"
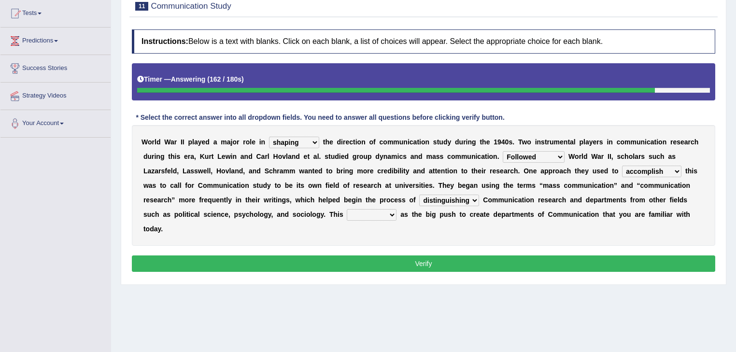
click at [347, 209] on select "served considered regarded provided" at bounding box center [372, 215] width 50 height 12
click at [200, 256] on button "Verify" at bounding box center [424, 264] width 584 height 16
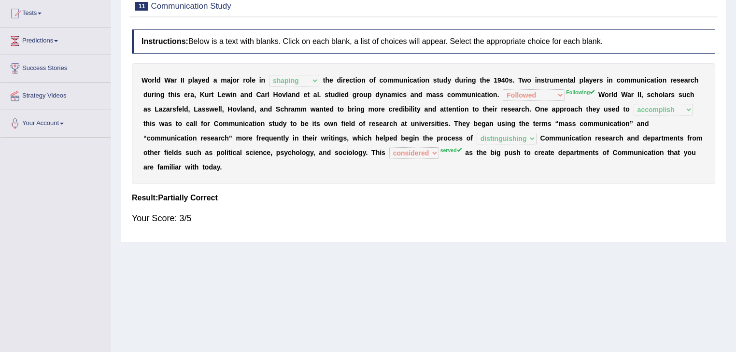
drag, startPoint x: 428, startPoint y: 89, endPoint x: 511, endPoint y: 90, distance: 82.1
click at [512, 89] on div "W o r l d W a r I I p l a y e d a m a j o r r o l e i n shaping sharpening shun…" at bounding box center [424, 123] width 584 height 121
click at [629, 86] on div "W o r l d W a r I I p l a y e d a m a j o r r o l e i n shaping sharpening shun…" at bounding box center [424, 123] width 584 height 121
drag, startPoint x: 704, startPoint y: 92, endPoint x: 515, endPoint y: 108, distance: 189.6
click at [515, 108] on div "W o r l d W a r I I p l a y e d a m a j o r r o l e i n shaping sharpening shun…" at bounding box center [424, 123] width 584 height 121
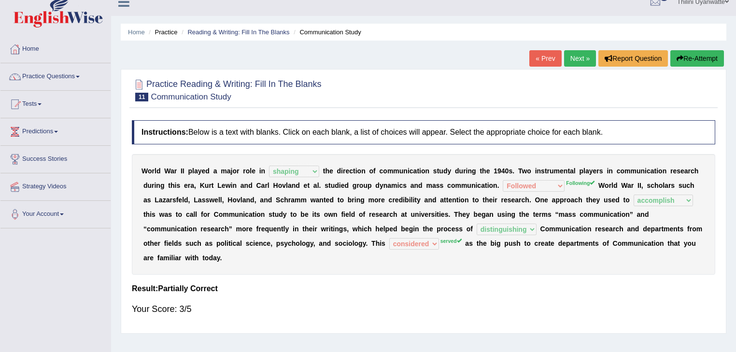
scroll to position [0, 0]
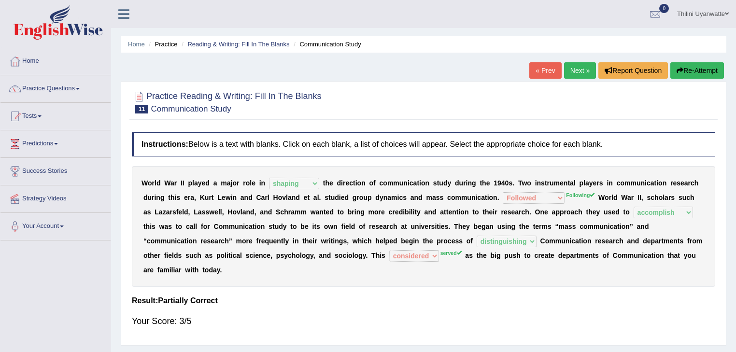
click at [699, 69] on button "Re-Attempt" at bounding box center [698, 70] width 54 height 16
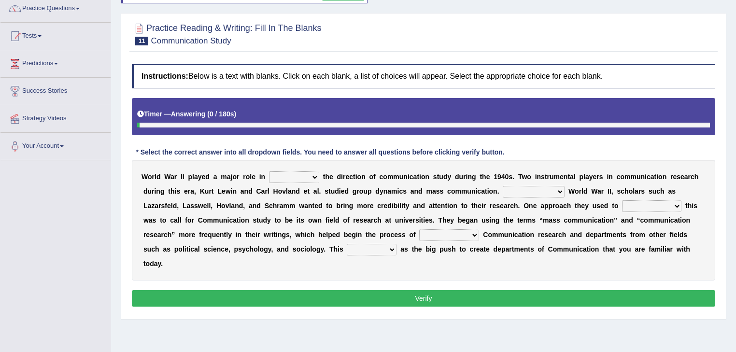
scroll to position [103, 0]
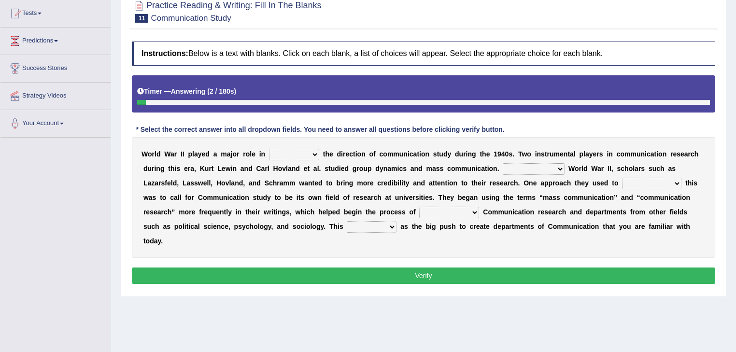
click at [300, 151] on select "shaping sharpening shunning shivering" at bounding box center [294, 155] width 50 height 12
select select "shaping"
click at [269, 149] on select "shaping sharpening shunning shivering" at bounding box center [294, 155] width 50 height 12
click at [503, 163] on select "Being followed To be followed Following Followed" at bounding box center [534, 169] width 62 height 12
select select "Following"
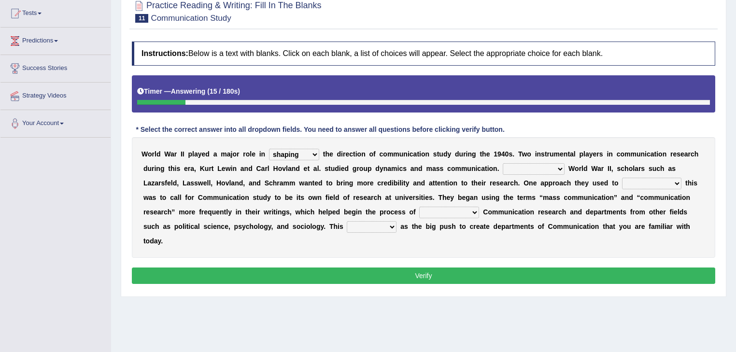
click at [503, 163] on select "Being followed To be followed Following Followed" at bounding box center [534, 169] width 62 height 12
click at [622, 179] on select "accompany accomplish acknowledge accommodate" at bounding box center [651, 184] width 59 height 12
select select "accomplish"
click at [622, 178] on select "accompany accomplish acknowledge accommodate" at bounding box center [651, 184] width 59 height 12
click at [419, 215] on select "discharging distinguishing disputing displaying" at bounding box center [449, 213] width 60 height 12
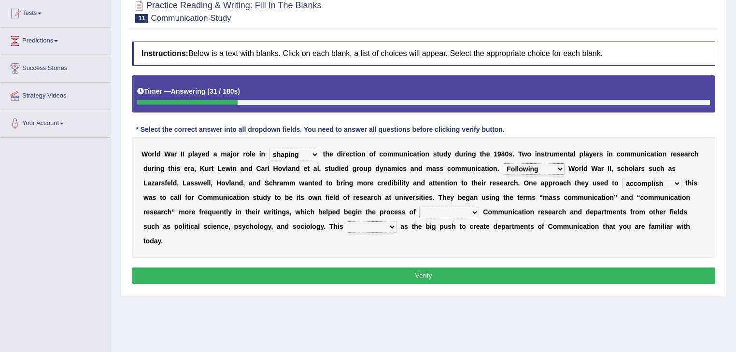
select select "distinguishing"
click at [419, 207] on select "discharging distinguishing disputing displaying" at bounding box center [449, 213] width 60 height 12
click at [347, 224] on select "served considered regarded provided" at bounding box center [372, 227] width 50 height 12
select select "served"
click at [347, 221] on select "served considered regarded provided" at bounding box center [372, 227] width 50 height 12
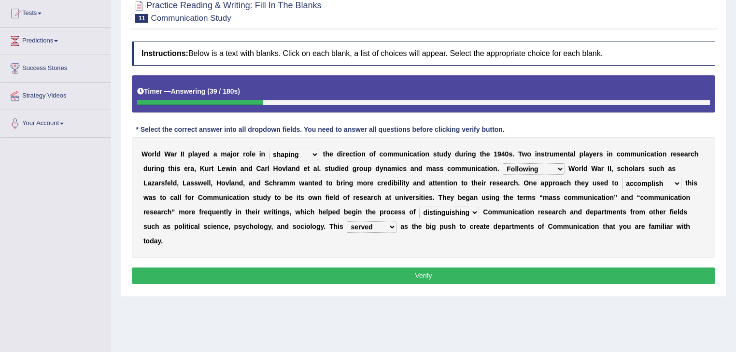
click at [222, 268] on button "Verify" at bounding box center [424, 276] width 584 height 16
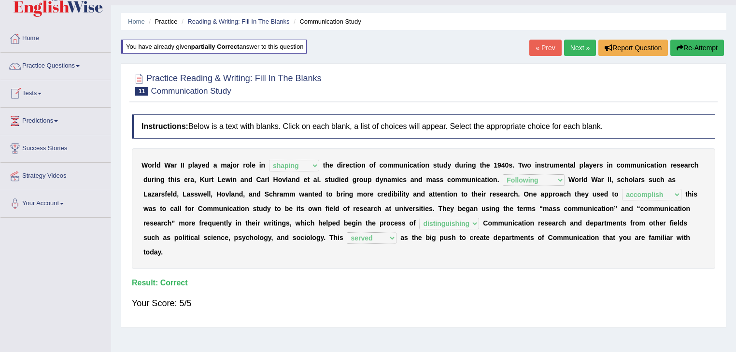
scroll to position [0, 0]
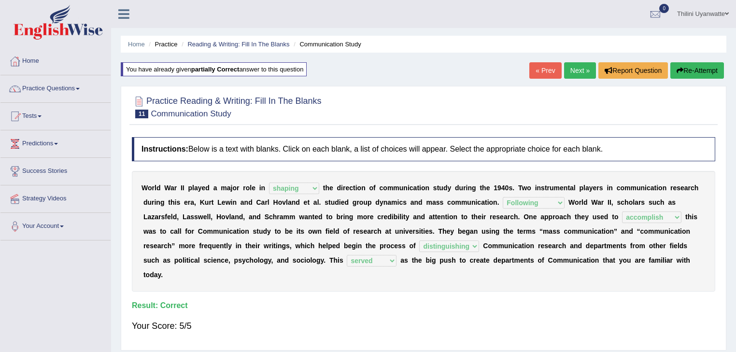
click at [580, 66] on link "Next »" at bounding box center [580, 70] width 32 height 16
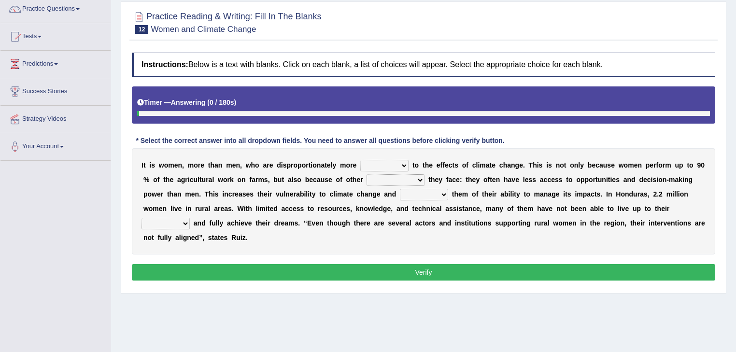
scroll to position [103, 0]
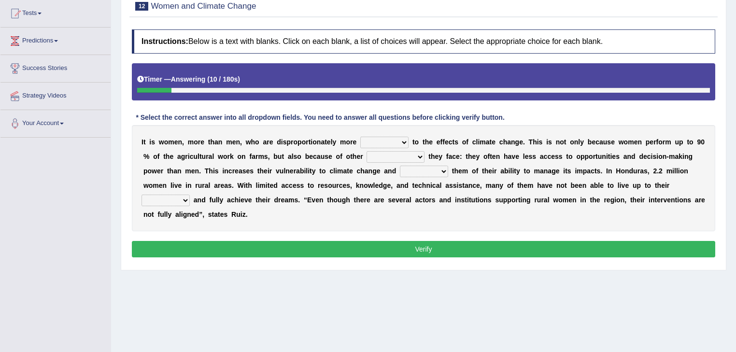
click at [382, 138] on select "defensive beatable vulnerable defective" at bounding box center [384, 143] width 48 height 12
select select "vulnerable"
click at [360, 137] on select "defensive beatable vulnerable defective" at bounding box center [384, 143] width 48 height 12
click at [367, 157] on select "chances challenges awkwardness changes" at bounding box center [396, 157] width 58 height 12
select select "challenges"
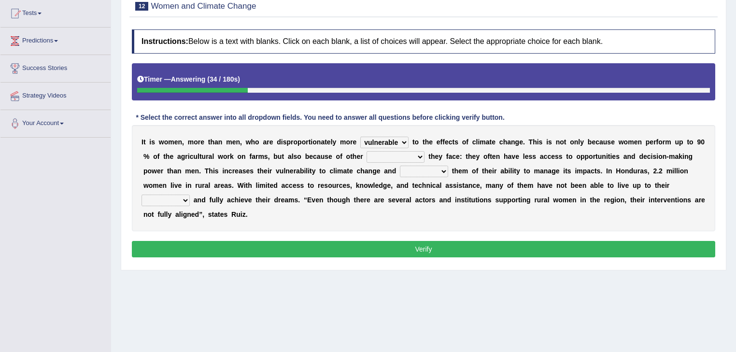
click at [367, 151] on select "chances challenges awkwardness changes" at bounding box center [396, 157] width 58 height 12
click at [400, 169] on select "deprives caprices deposits thrives" at bounding box center [424, 172] width 48 height 12
select select "deprives"
click at [400, 166] on select "deprives caprices deposits thrives" at bounding box center [424, 172] width 48 height 12
click at [190, 195] on select "endurance patience capacities publicity" at bounding box center [166, 201] width 48 height 12
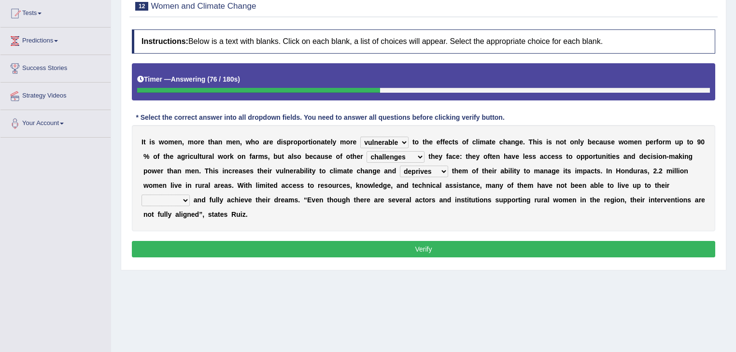
select select "capacities"
click at [190, 195] on select "endurance patience capacities publicity" at bounding box center [166, 201] width 48 height 12
click at [360, 241] on button "Verify" at bounding box center [424, 249] width 584 height 16
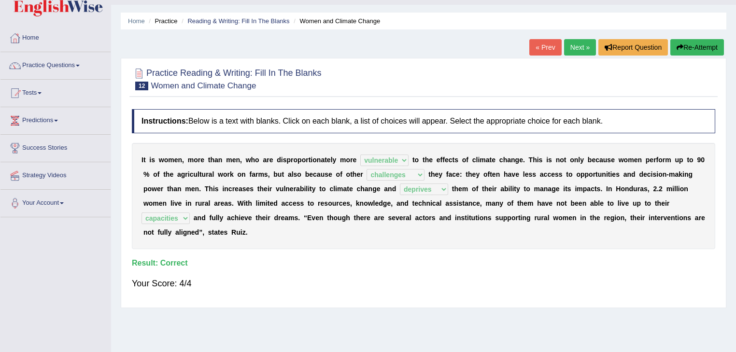
scroll to position [0, 0]
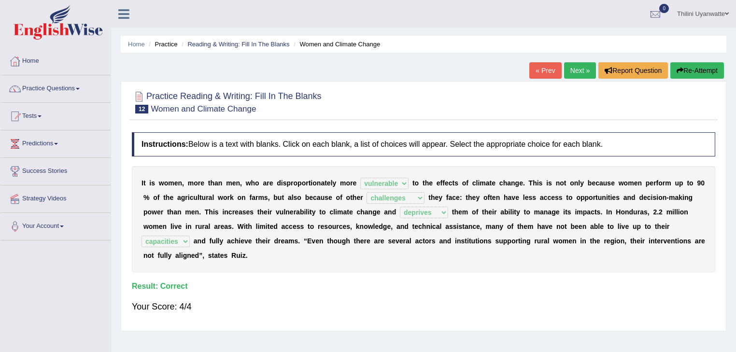
click at [575, 75] on link "Next »" at bounding box center [580, 70] width 32 height 16
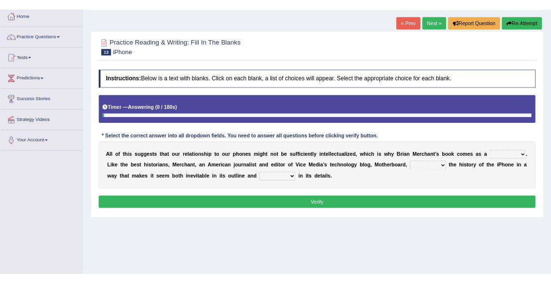
scroll to position [103, 0]
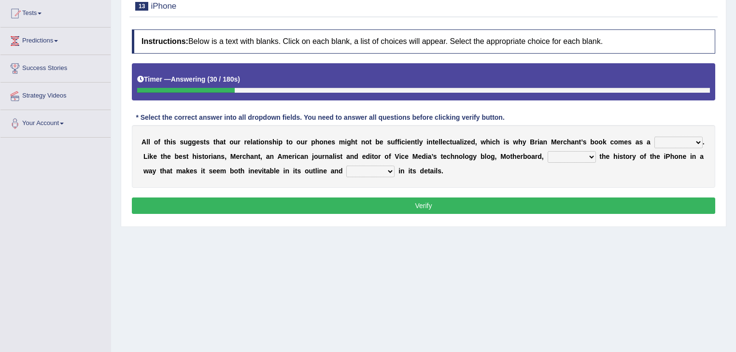
click at [655, 142] on select "privilege relief demotion flash" at bounding box center [679, 143] width 48 height 12
select select "flash"
click at [655, 137] on select "privilege relief demotion flash" at bounding box center [679, 143] width 48 height 12
click at [548, 159] on select "enriches unpacks detours contorts" at bounding box center [572, 157] width 48 height 12
select select "enriches"
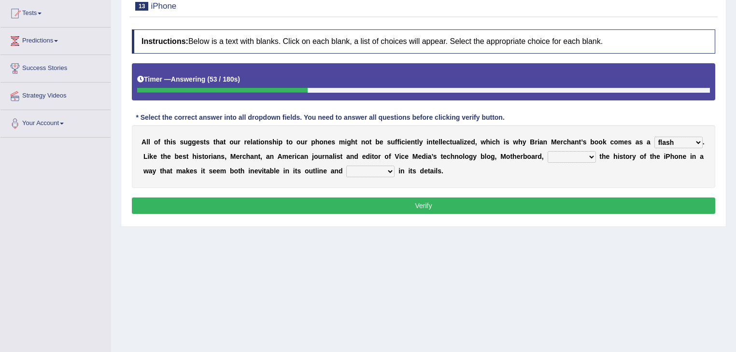
click at [548, 151] on select "enriches unpacks detours contorts" at bounding box center [572, 157] width 48 height 12
click at [346, 173] on select "surprises surprised surprising surprise" at bounding box center [370, 172] width 48 height 12
select select "surprise"
click at [346, 166] on select "surprises surprised surprising surprise" at bounding box center [370, 172] width 48 height 12
click at [339, 200] on button "Verify" at bounding box center [424, 206] width 584 height 16
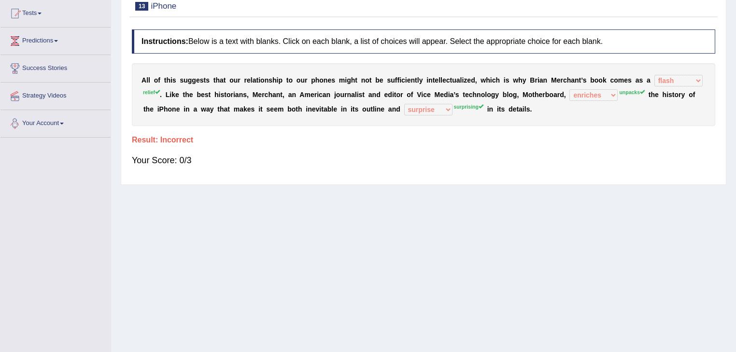
click at [0, 181] on div "Toggle navigation Home Practice Questions Speaking Practice Read Aloud Repeat S…" at bounding box center [368, 148] width 736 height 502
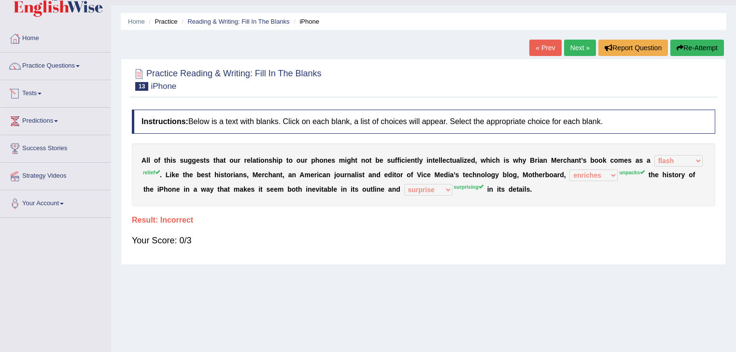
scroll to position [0, 0]
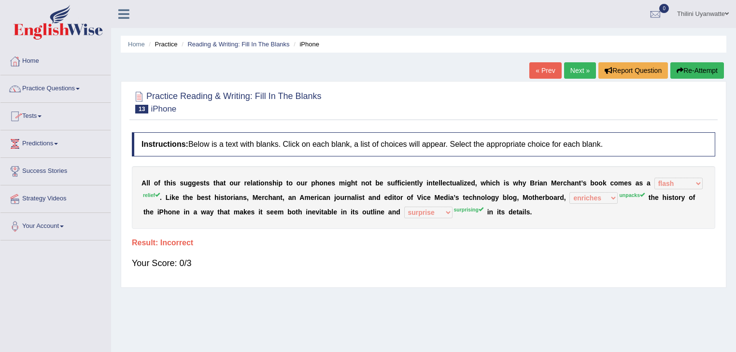
click at [684, 73] on button "Re-Attempt" at bounding box center [698, 70] width 54 height 16
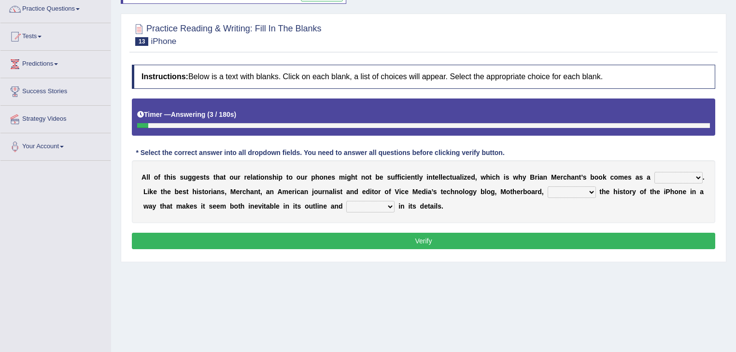
scroll to position [103, 0]
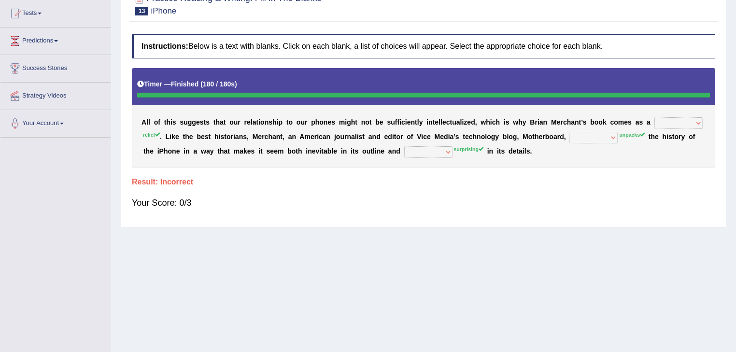
click at [504, 216] on div "Instructions: Below is a text with blanks. Click on each blank, a list of choic…" at bounding box center [423, 125] width 588 height 193
click at [643, 114] on div "A l l o f t h i s s u g g e s t s t h a t o u r r e l a t i o n s h i p t o o u…" at bounding box center [424, 118] width 584 height 100
click at [583, 283] on div "Home Practice Reading & Writing: Fill In The Blanks iPhone You have already giv…" at bounding box center [423, 138] width 625 height 483
click at [145, 178] on h4 "Result:" at bounding box center [424, 182] width 584 height 9
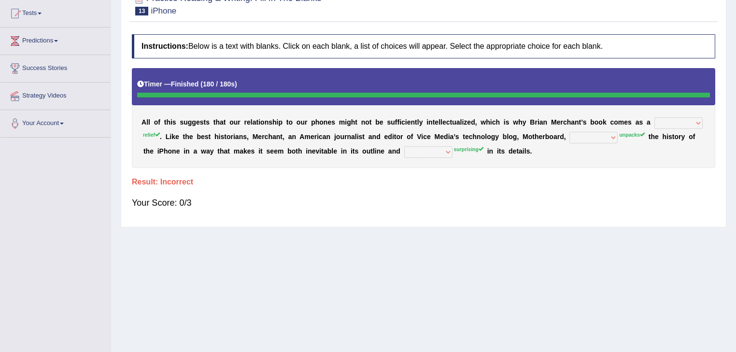
click at [577, 287] on div "Home Practice Reading & Writing: Fill In The Blanks iPhone You have already giv…" at bounding box center [423, 138] width 625 height 483
click at [96, 181] on div "Toggle navigation Home Practice Questions Speaking Practice Read Aloud Repeat S…" at bounding box center [368, 148] width 736 height 502
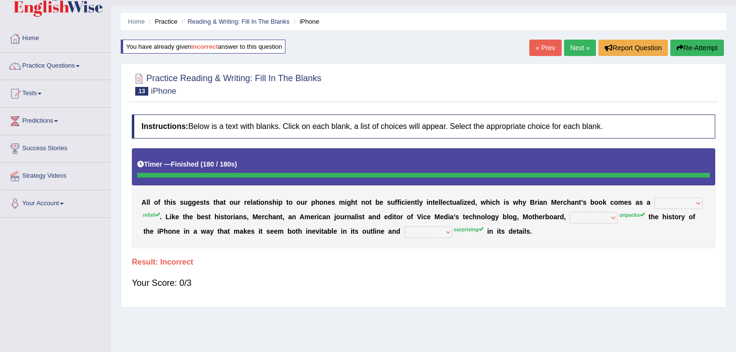
scroll to position [0, 0]
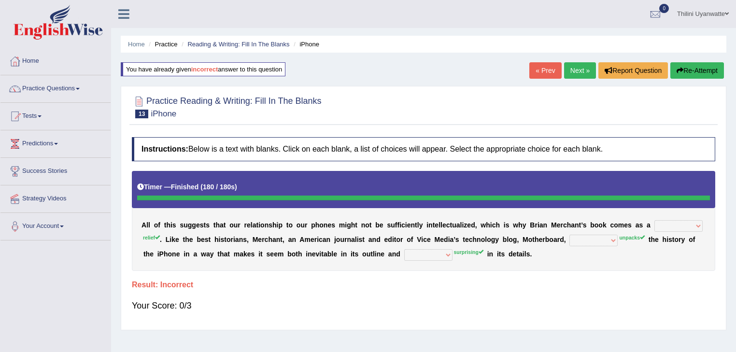
click at [575, 68] on link "Next »" at bounding box center [580, 70] width 32 height 16
